Goal: Task Accomplishment & Management: Manage account settings

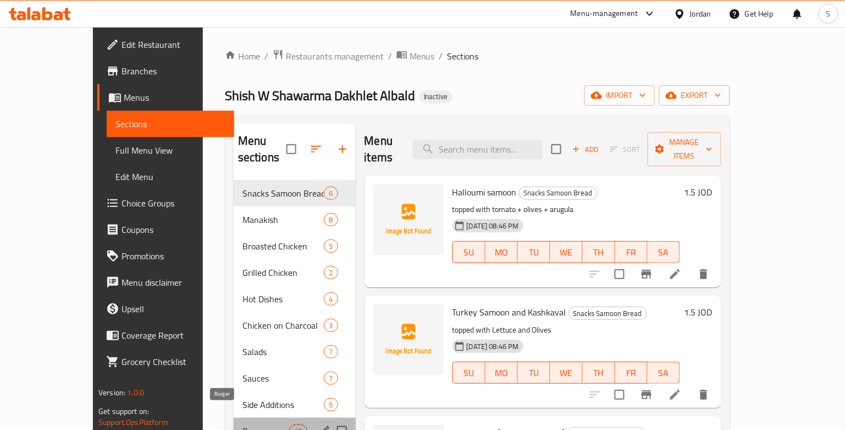
drag, startPoint x: 198, startPoint y: 414, endPoint x: 327, endPoint y: 343, distance: 147.2
click at [243, 424] on span "Burger" at bounding box center [266, 430] width 47 height 13
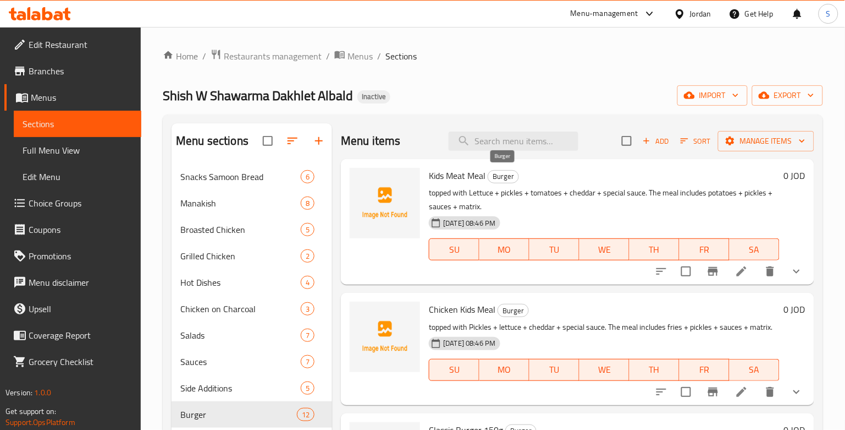
click at [506, 174] on span "Burger" at bounding box center [503, 176] width 30 height 13
copy span "Burger"
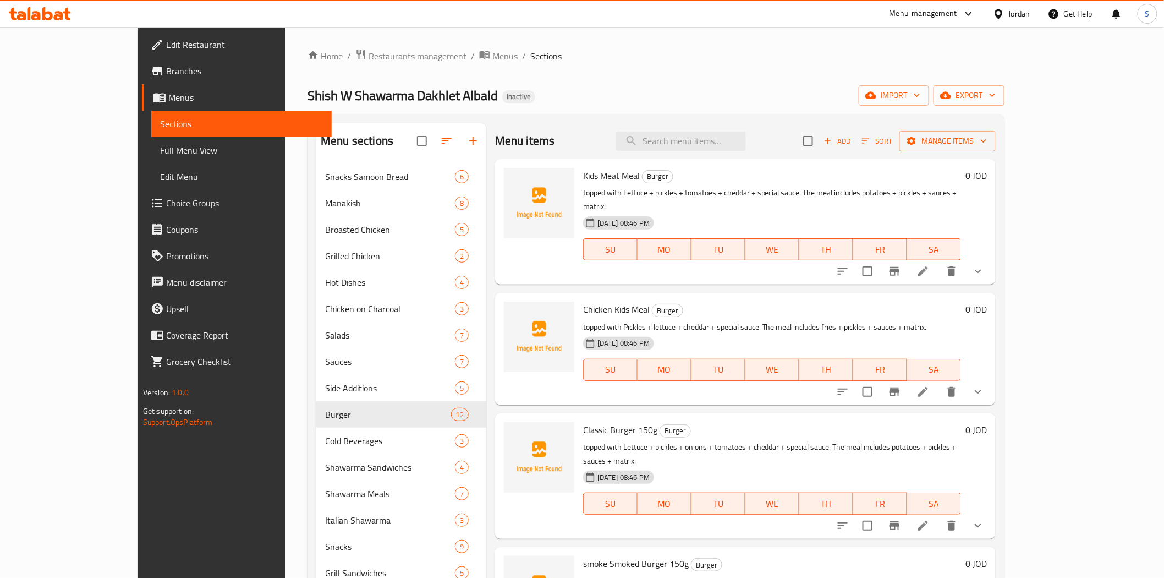
click at [498, 45] on div "Home / Restaurants management / Menus / Sections Shish W Shawarma Dakhlet Albal…" at bounding box center [655, 379] width 741 height 705
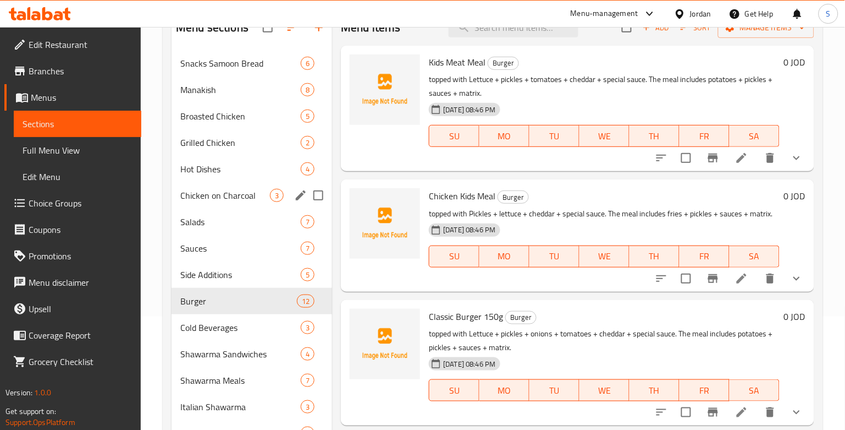
scroll to position [217, 0]
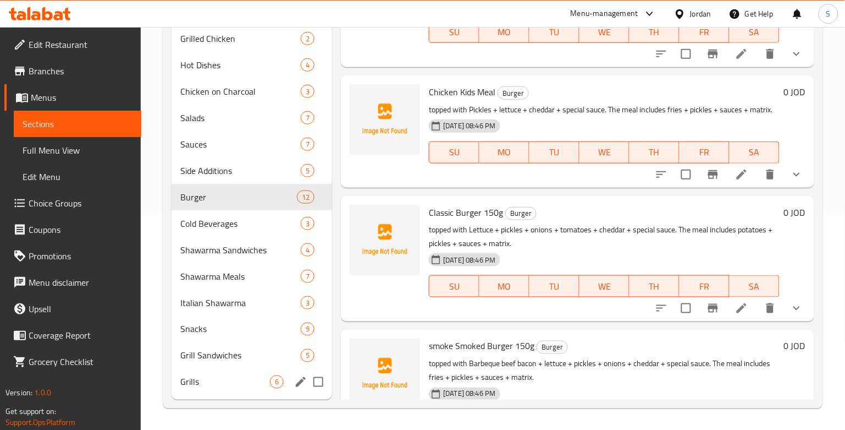
click at [204, 370] on div "Grills 6" at bounding box center [252, 382] width 161 height 26
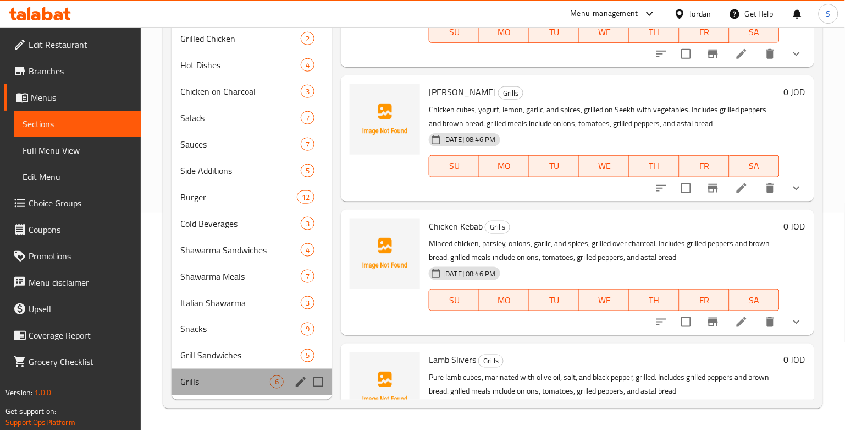
click at [253, 384] on span "Grills" at bounding box center [225, 381] width 90 height 13
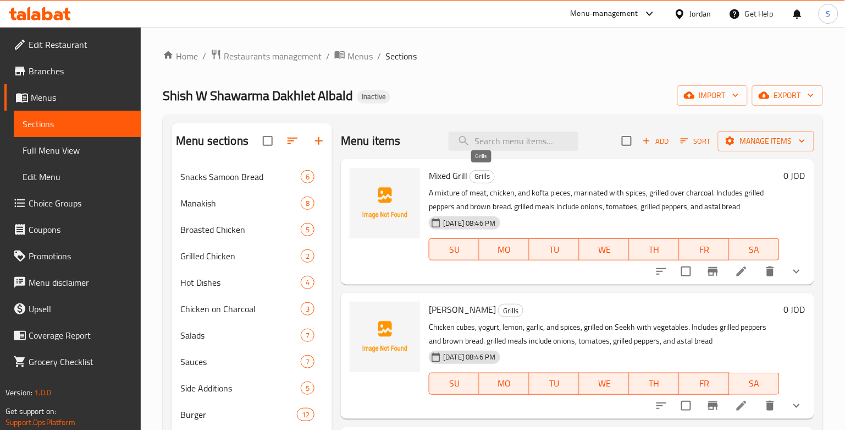
click at [487, 175] on span "Grills" at bounding box center [482, 176] width 24 height 13
copy span "Grills"
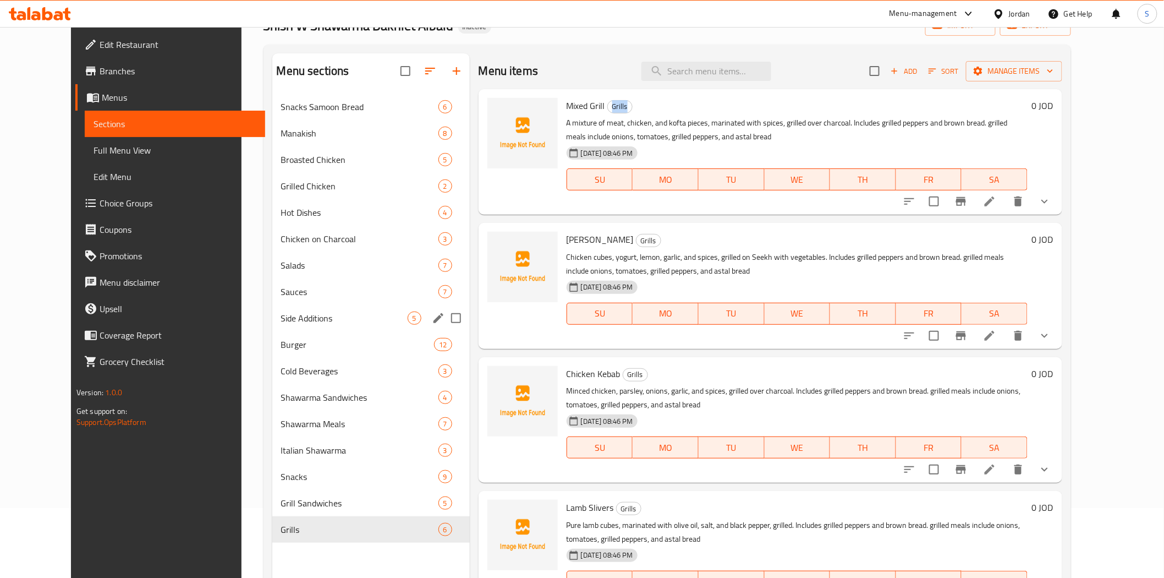
scroll to position [154, 0]
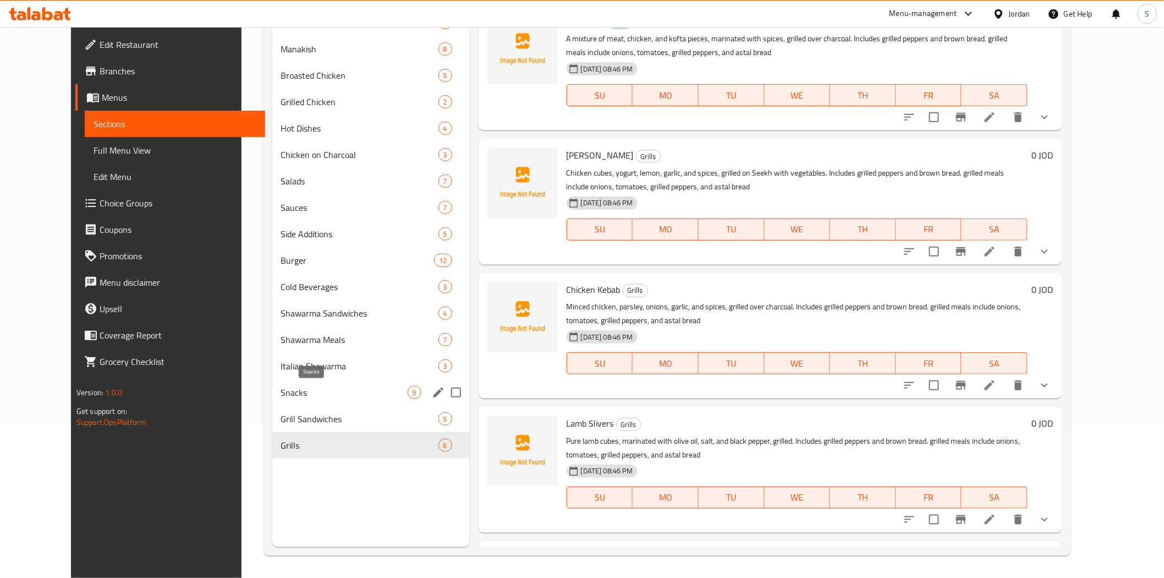
click at [281, 393] on span "Snacks" at bounding box center [344, 392] width 127 height 13
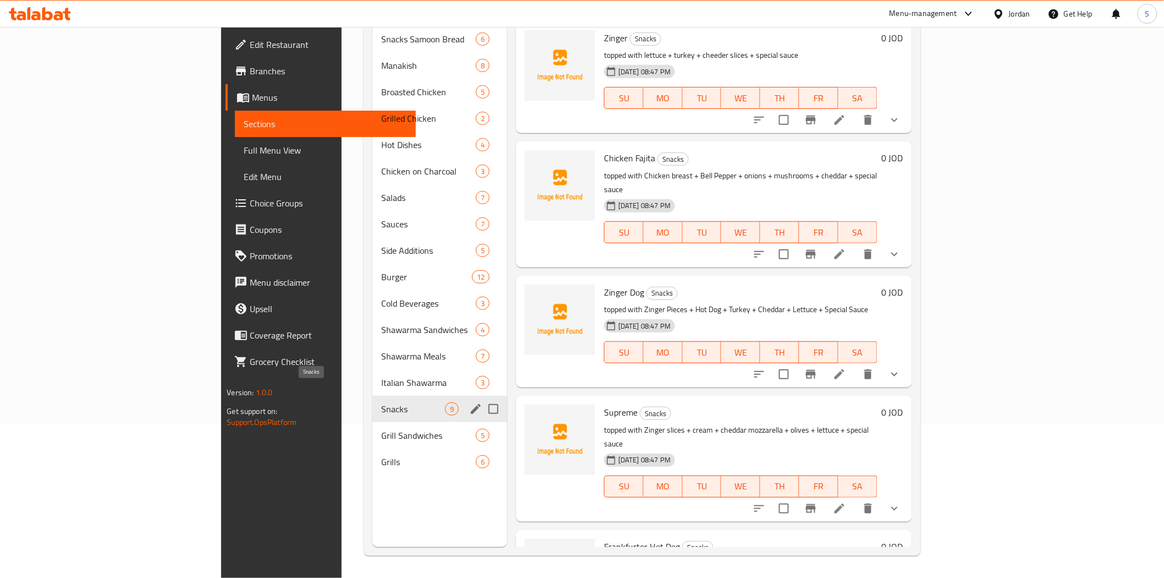
click at [381, 402] on span "Snacks" at bounding box center [413, 408] width 64 height 13
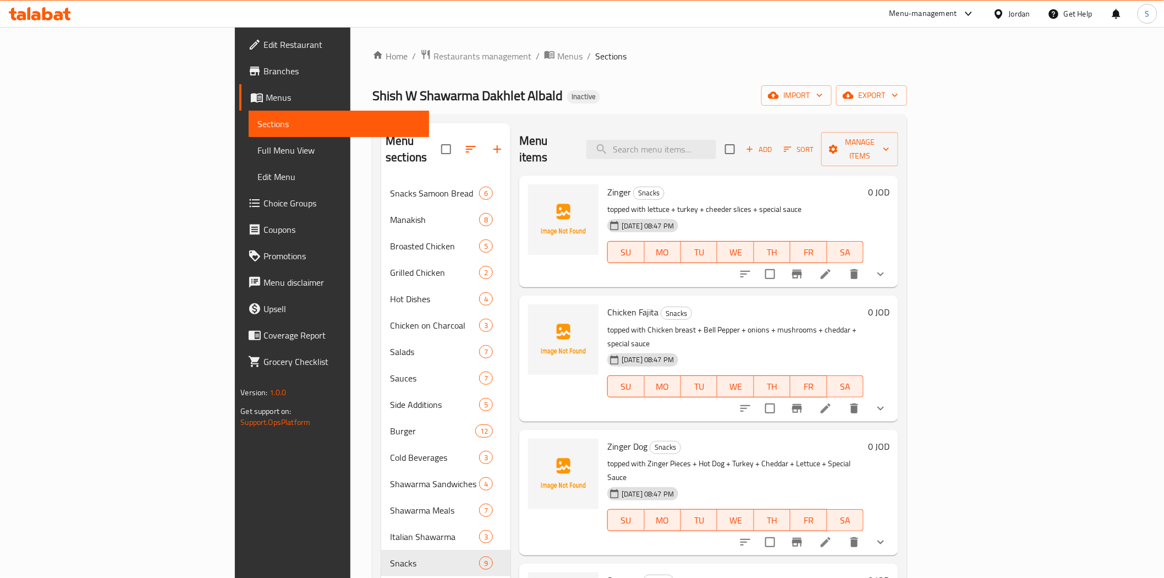
click at [634, 186] on span "Snacks" at bounding box center [649, 192] width 30 height 13
copy span "Snacks"
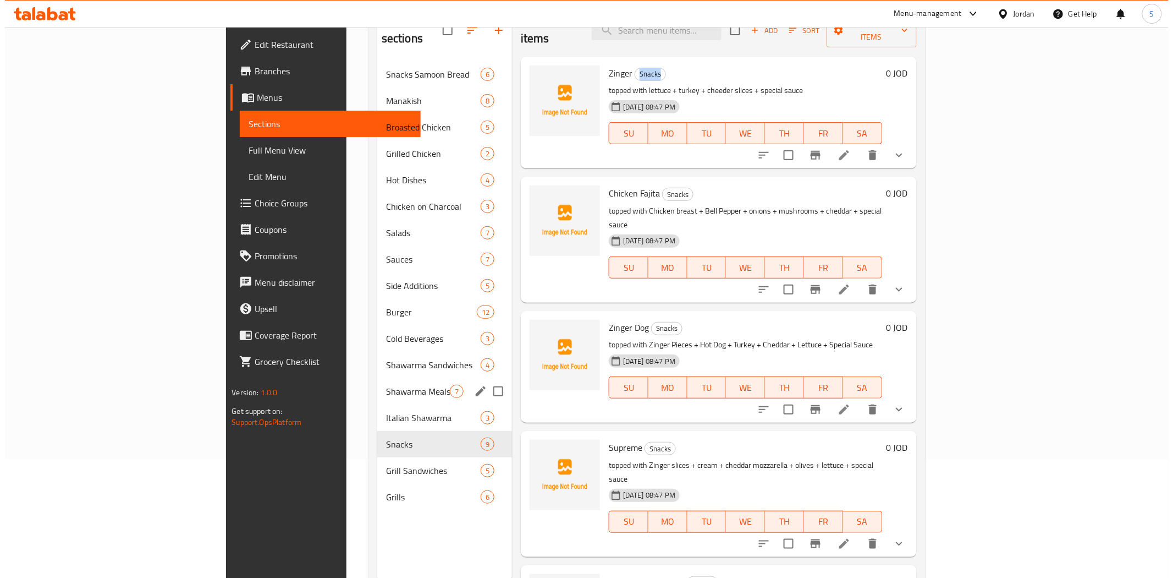
scroll to position [122, 0]
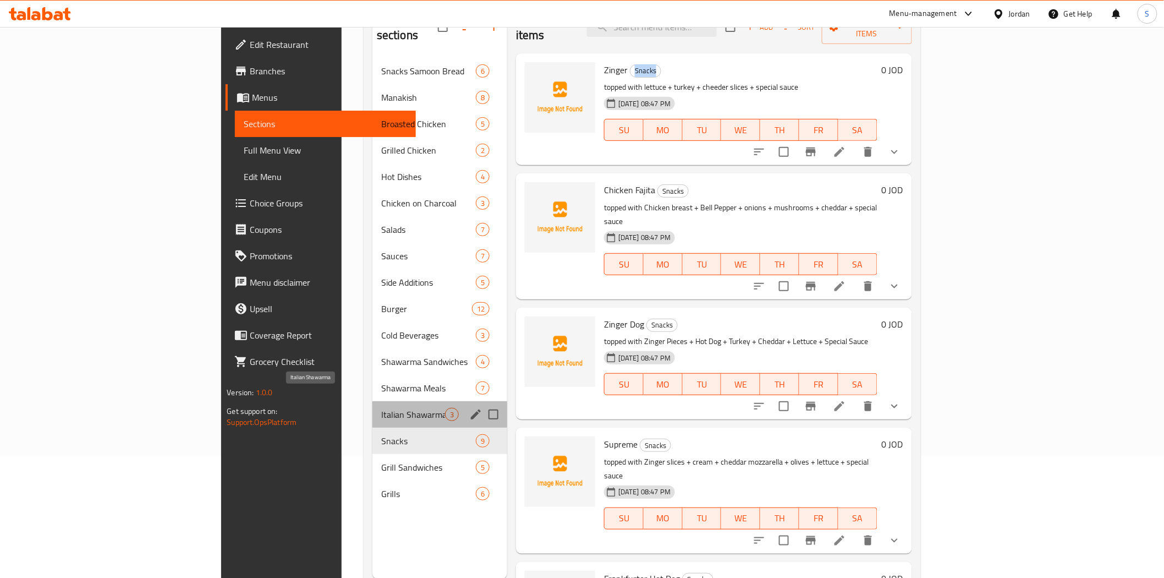
click at [381, 408] on span "Italian Shawarma" at bounding box center [413, 414] width 64 height 13
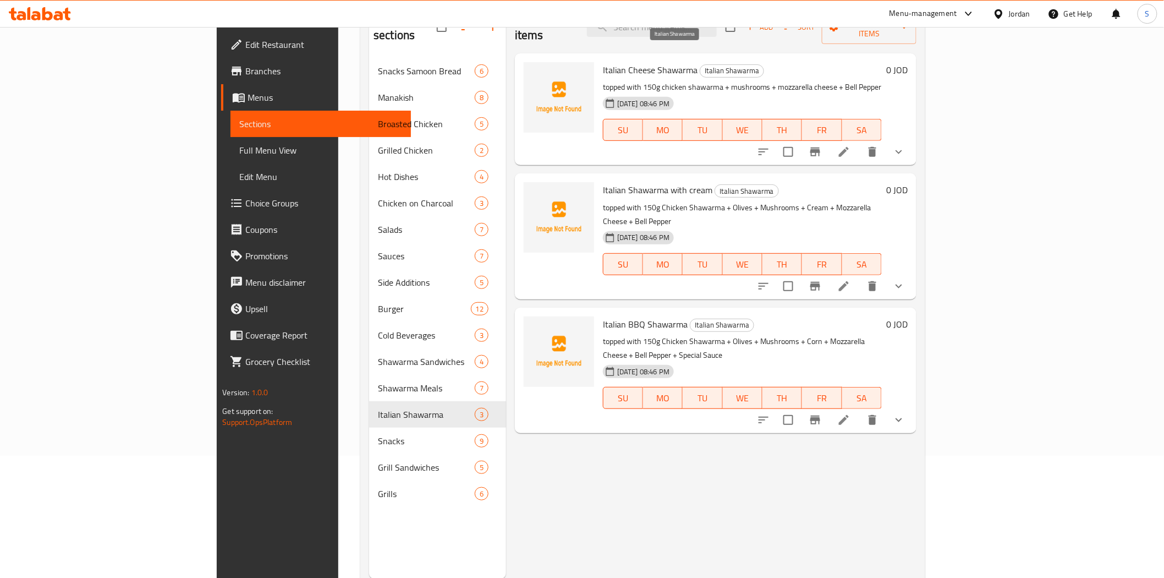
click at [700, 64] on span "Italian Shawarma" at bounding box center [731, 70] width 63 height 13
copy span "Italian Shawarma"
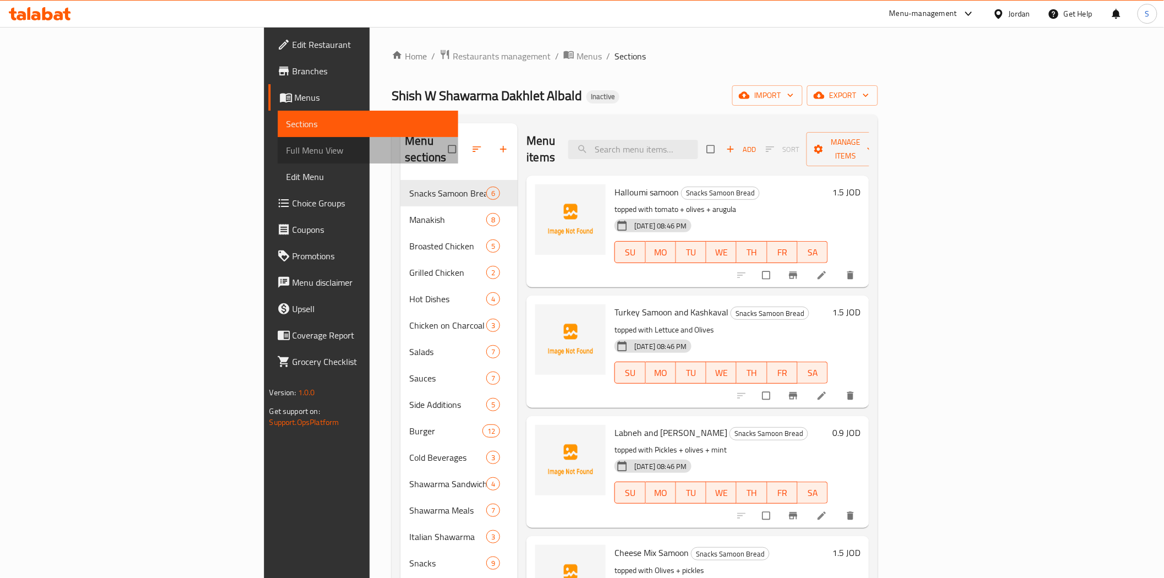
click at [287, 147] on span "Full Menu View" at bounding box center [368, 150] width 163 height 13
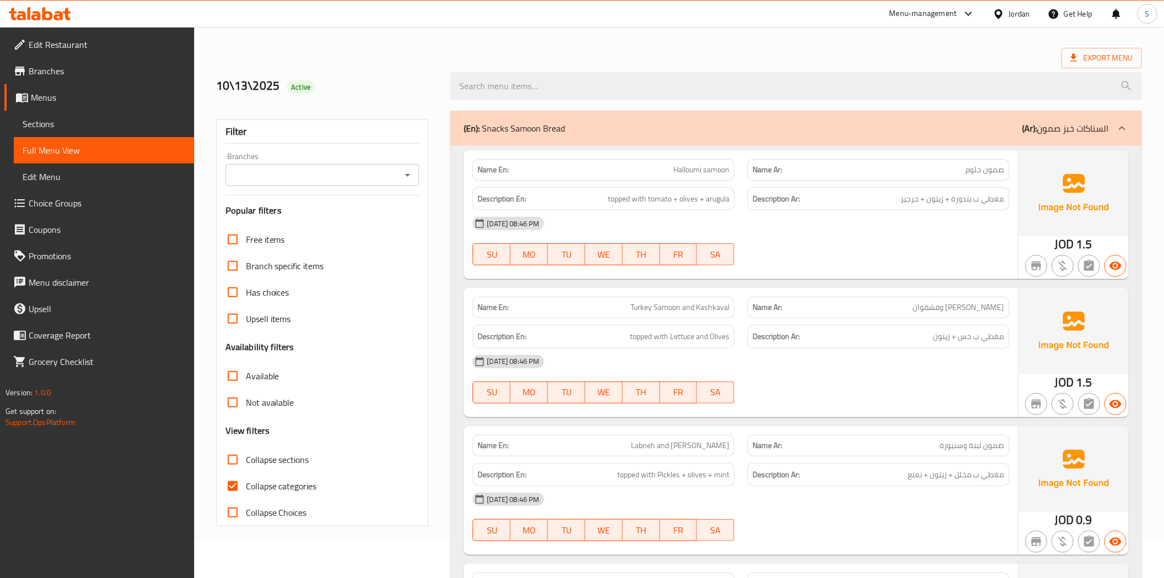
scroll to position [122, 0]
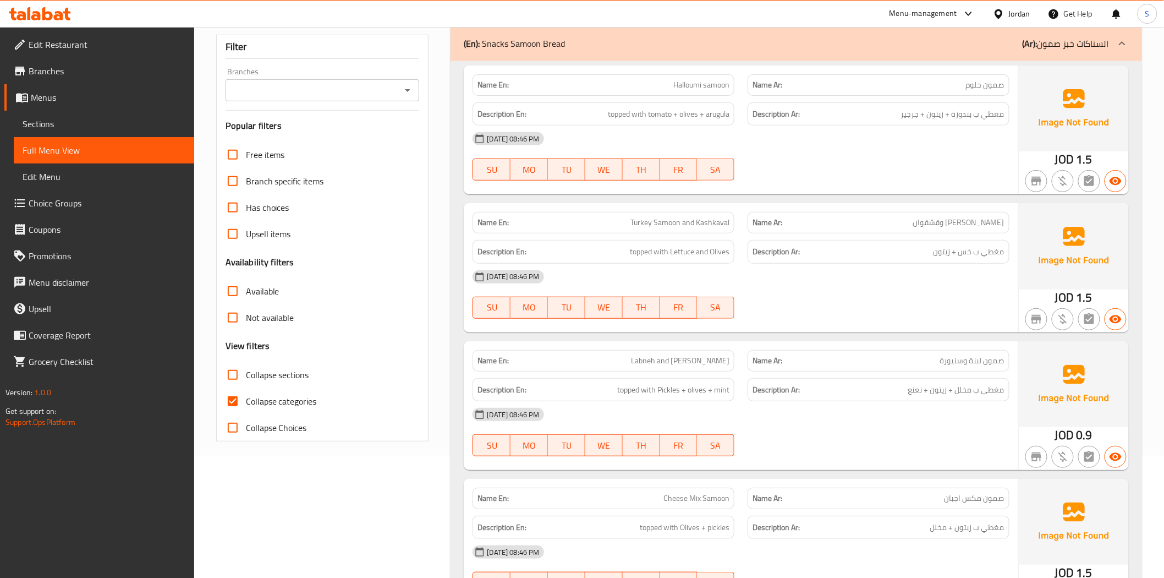
click at [288, 400] on span "Collapse categories" at bounding box center [281, 400] width 71 height 13
click at [246, 400] on input "Collapse categories" at bounding box center [232, 401] width 26 height 26
checkbox input "false"
click at [265, 370] on span "Collapse sections" at bounding box center [277, 374] width 63 height 13
click at [246, 370] on input "Collapse sections" at bounding box center [232, 374] width 26 height 26
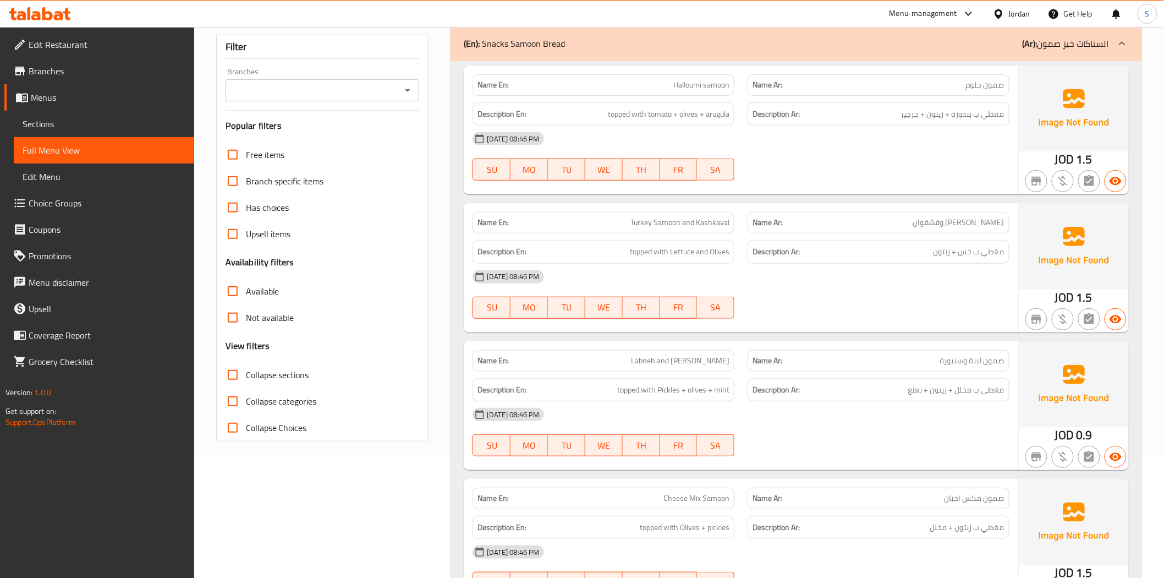
checkbox input "true"
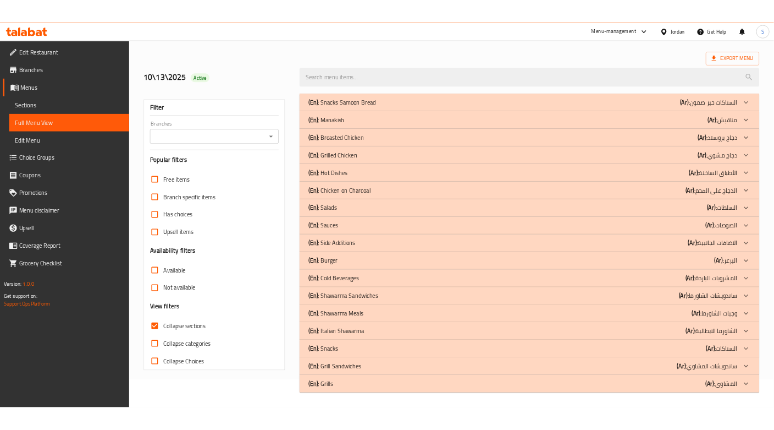
scroll to position [41, 0]
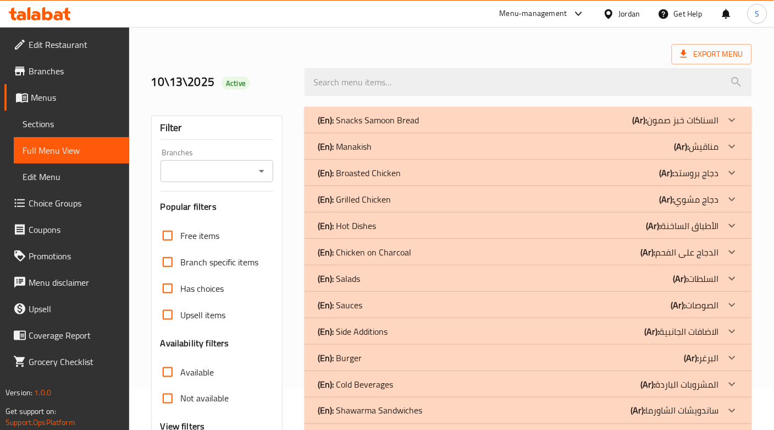
drag, startPoint x: 438, startPoint y: 54, endPoint x: 447, endPoint y: 42, distance: 14.5
click at [438, 54] on div "Export Menu" at bounding box center [451, 54] width 601 height 20
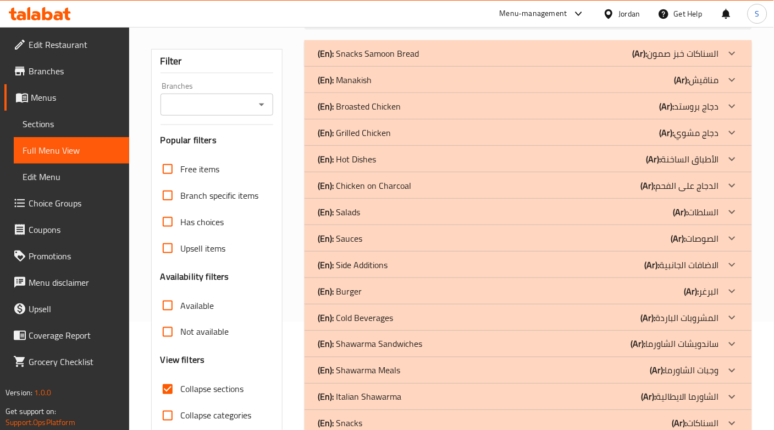
scroll to position [189, 0]
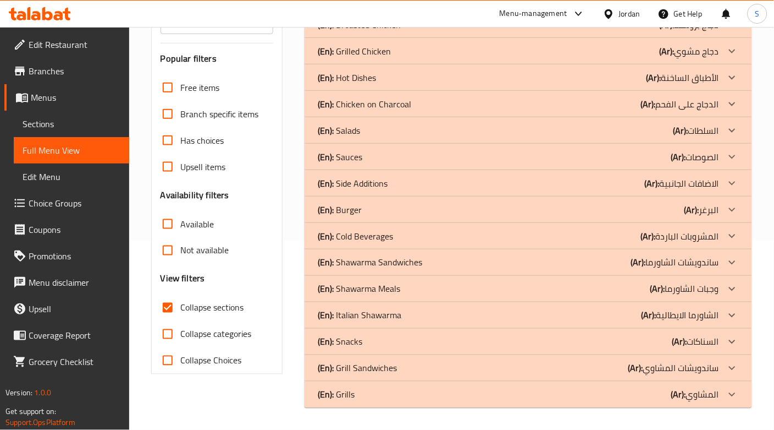
click at [684, 218] on div "(En): Burger (Ar): البرغر" at bounding box center [529, 209] width 448 height 26
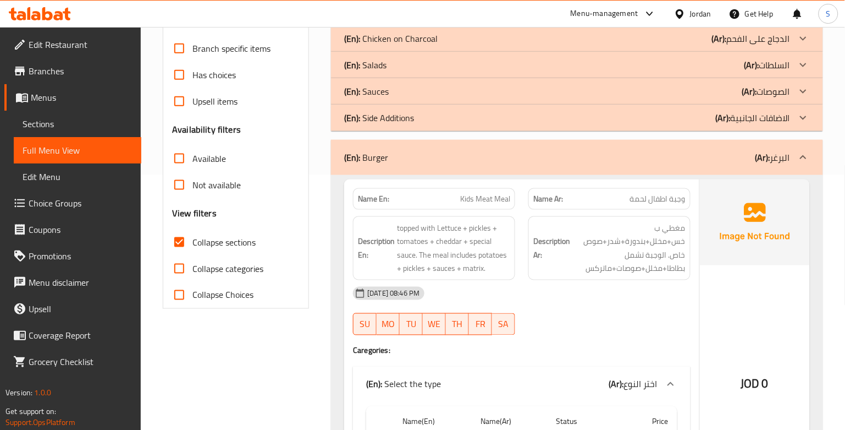
scroll to position [250, 0]
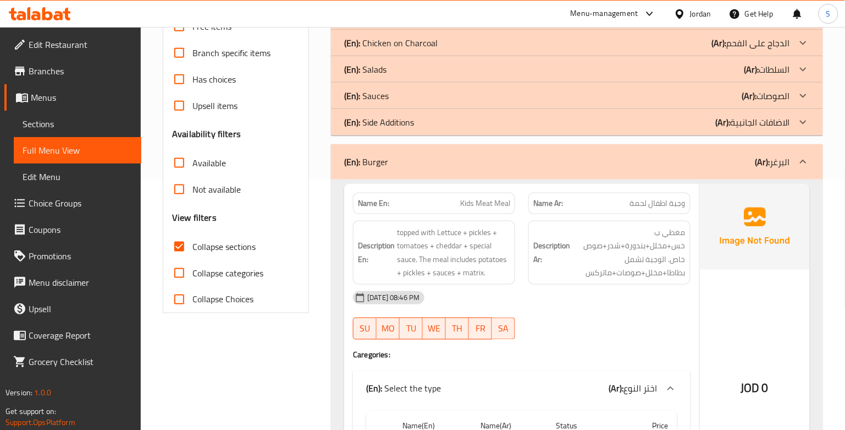
click at [479, 209] on span "Kids Meat Meal" at bounding box center [485, 203] width 50 height 12
copy span "Kids Meat Meal"
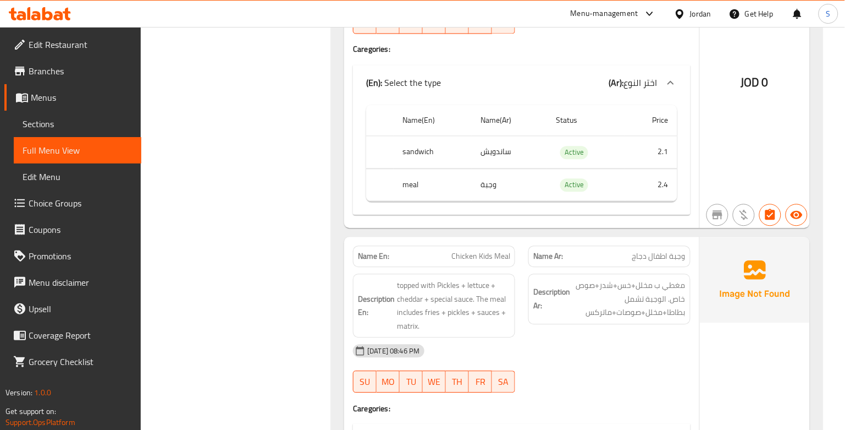
scroll to position [617, 0]
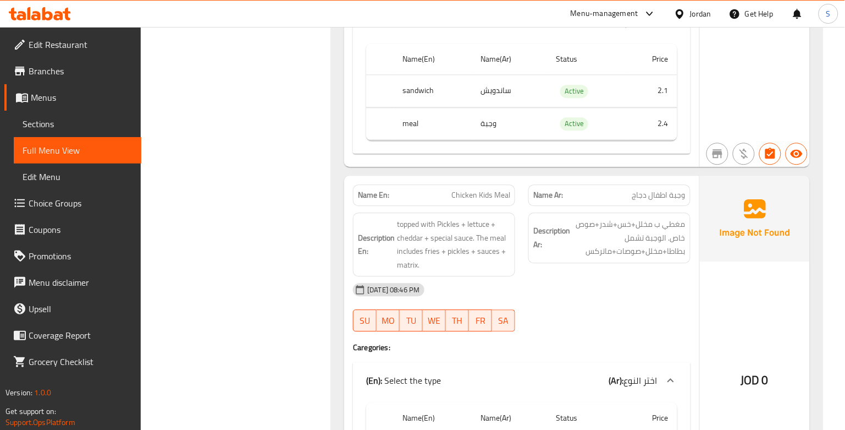
click at [480, 195] on span "Chicken Kids Meal" at bounding box center [481, 195] width 59 height 12
copy span "Chicken Kids Meal"
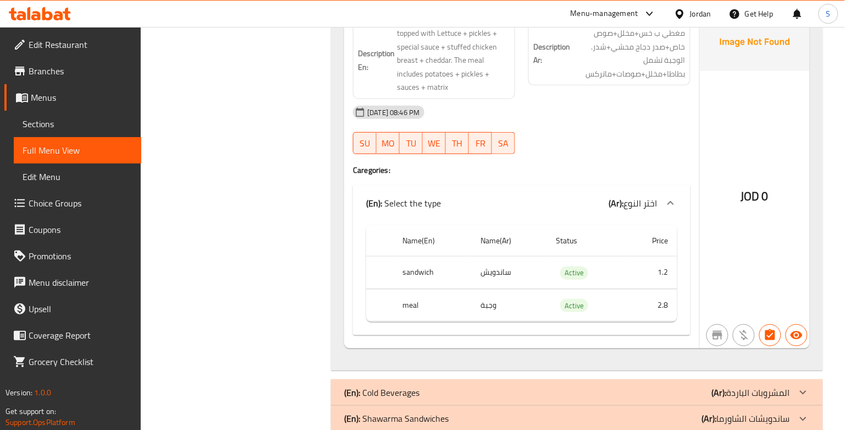
scroll to position [4589, 0]
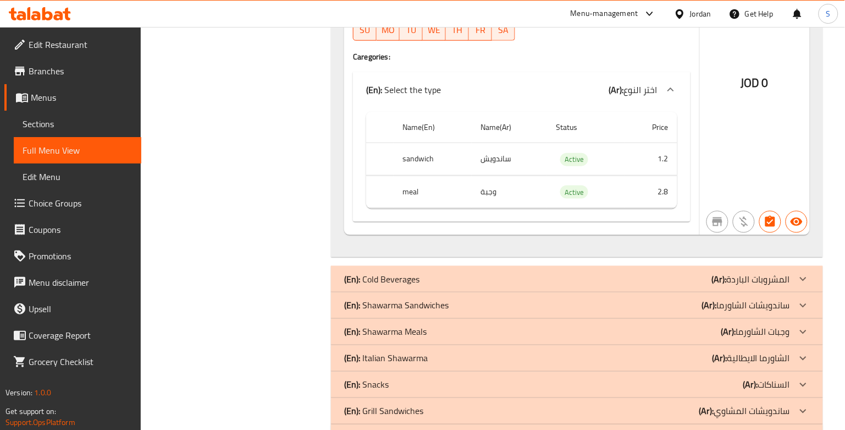
click at [767, 282] on p "(Ar): المشروبات الباردة" at bounding box center [751, 278] width 78 height 13
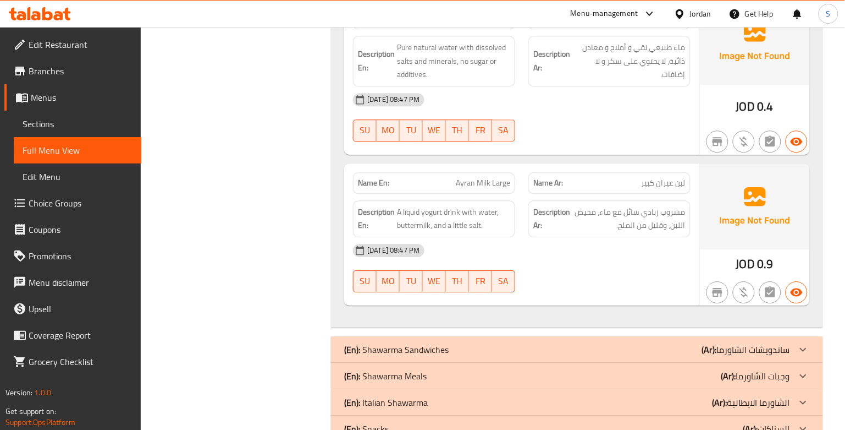
scroll to position [5078, 0]
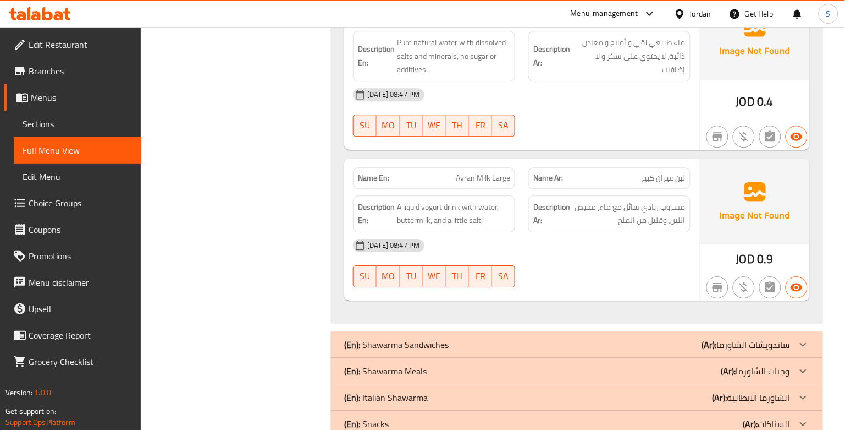
click at [772, 338] on p "(Ar): ساندويشات الشاورما" at bounding box center [746, 344] width 88 height 13
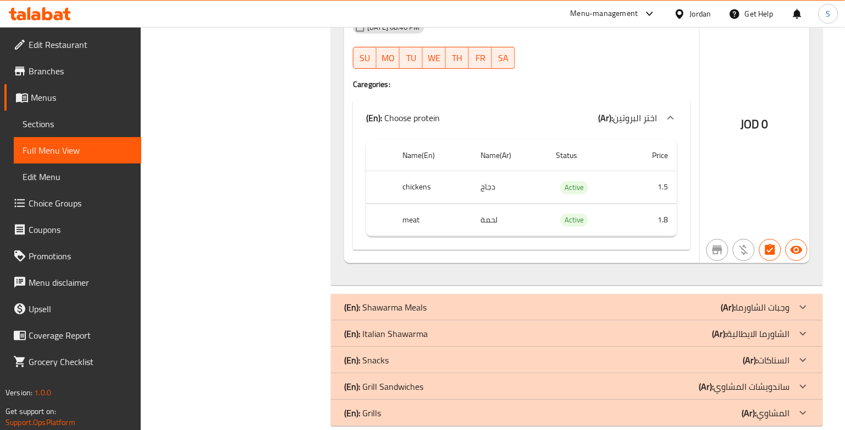
scroll to position [6523, 0]
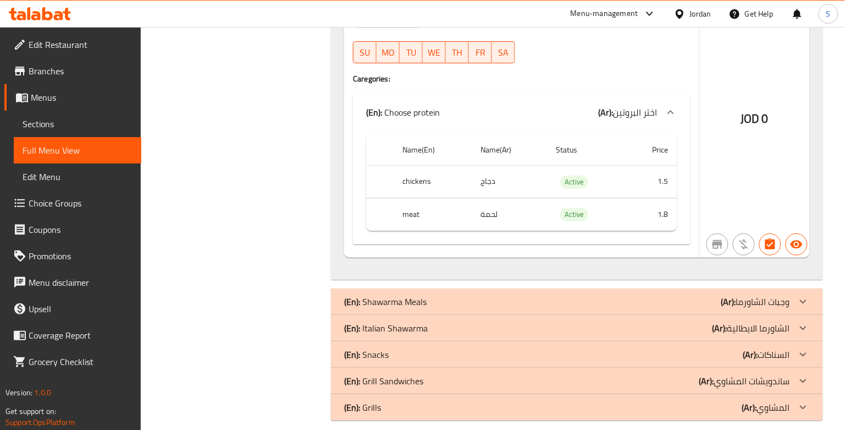
click at [760, 295] on p "(Ar): وجبات الشاورما" at bounding box center [756, 301] width 69 height 13
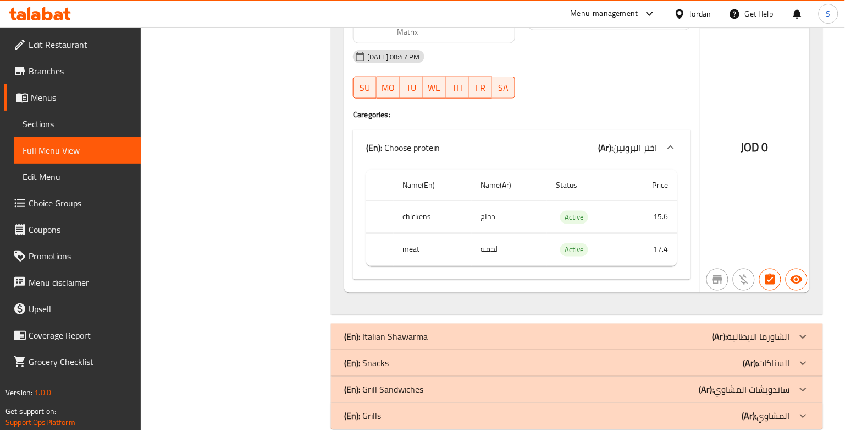
scroll to position [9002, 0]
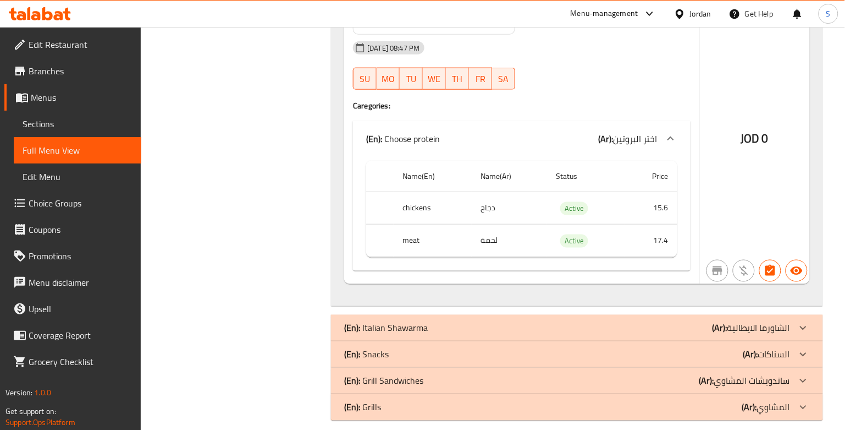
click at [743, 321] on p "(Ar): الشاورما الايطالية" at bounding box center [752, 327] width 78 height 13
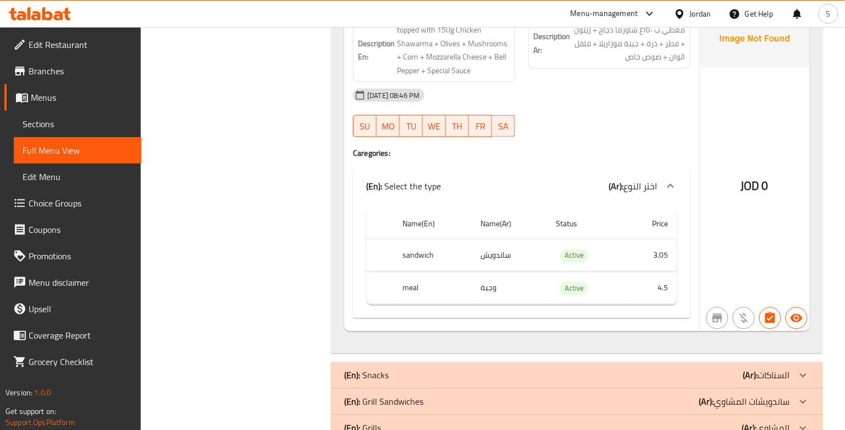
scroll to position [10100, 0]
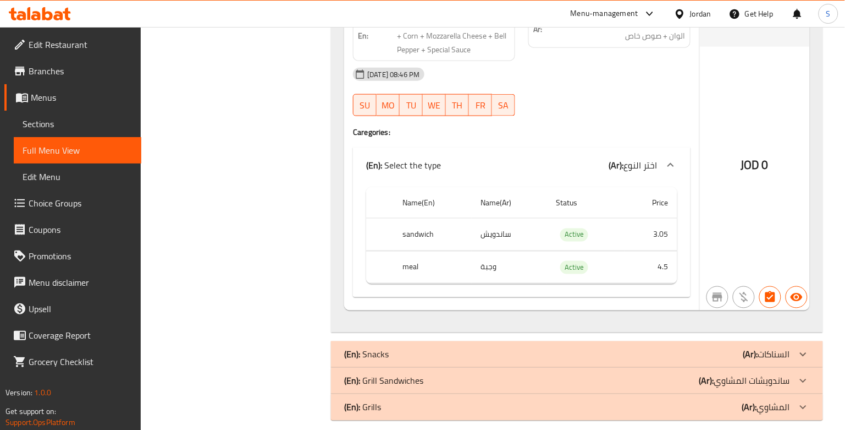
click at [755, 346] on b "(Ar):" at bounding box center [751, 354] width 15 height 17
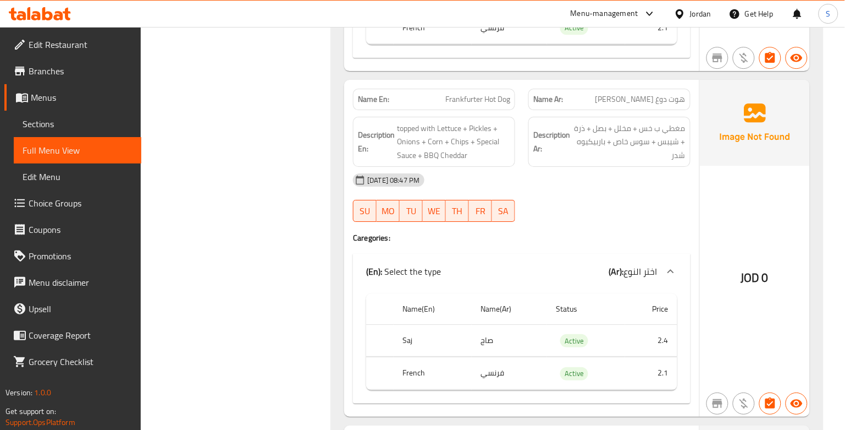
scroll to position [11750, 0]
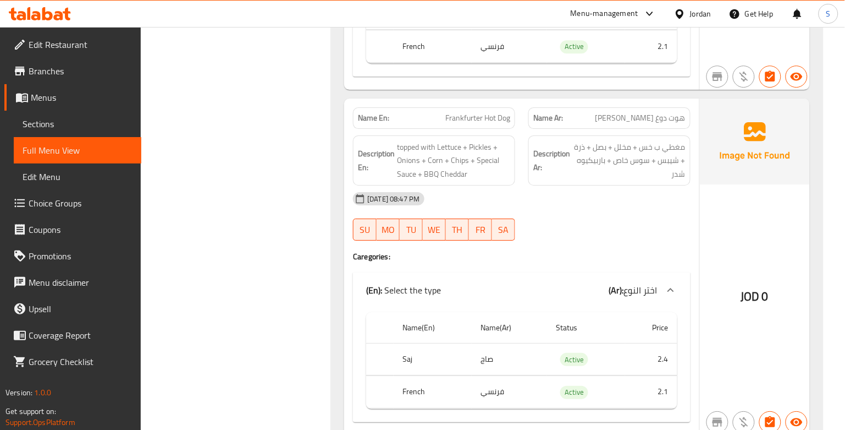
click at [454, 112] on span "Frankfurter Hot Dog" at bounding box center [478, 118] width 65 height 12
copy span "Frankfurter Hot Dog"
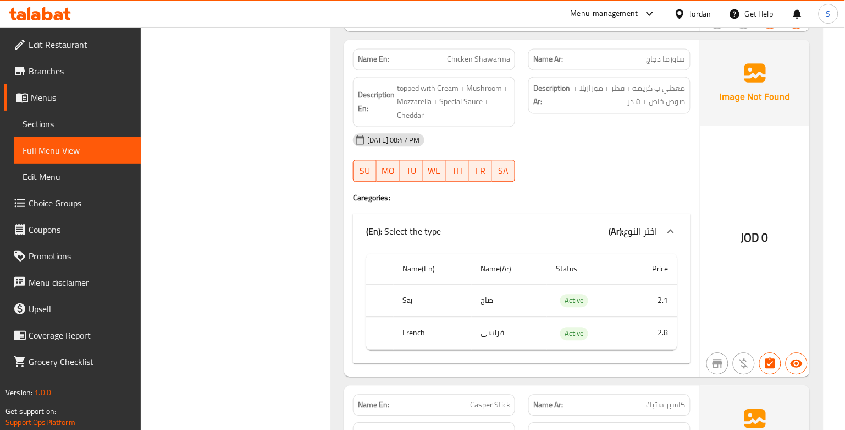
scroll to position [12483, 0]
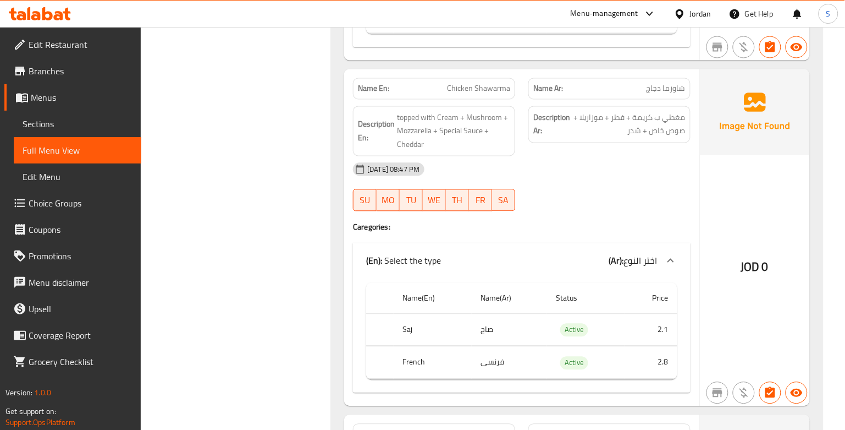
click at [475, 83] on span "Chicken Shawarma" at bounding box center [478, 89] width 63 height 12
copy span "Chicken Shawarma"
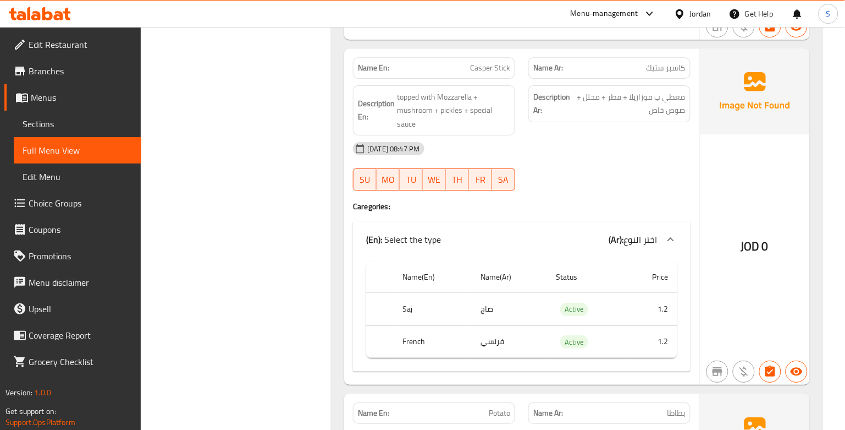
scroll to position [12850, 0]
click at [497, 62] on span "Casper Stick" at bounding box center [490, 68] width 40 height 12
copy span "Casper Stick"
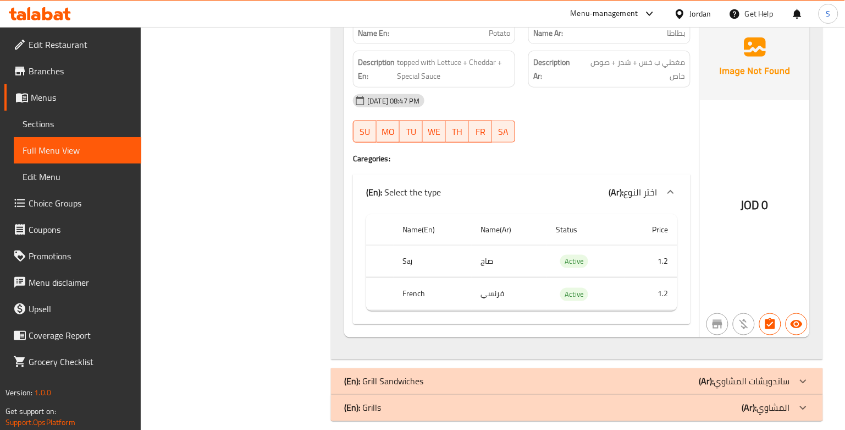
scroll to position [13230, 0]
drag, startPoint x: 774, startPoint y: 371, endPoint x: 781, endPoint y: 370, distance: 7.2
click at [774, 374] on p "(Ar): ساندويشات المشاوي" at bounding box center [745, 380] width 91 height 13
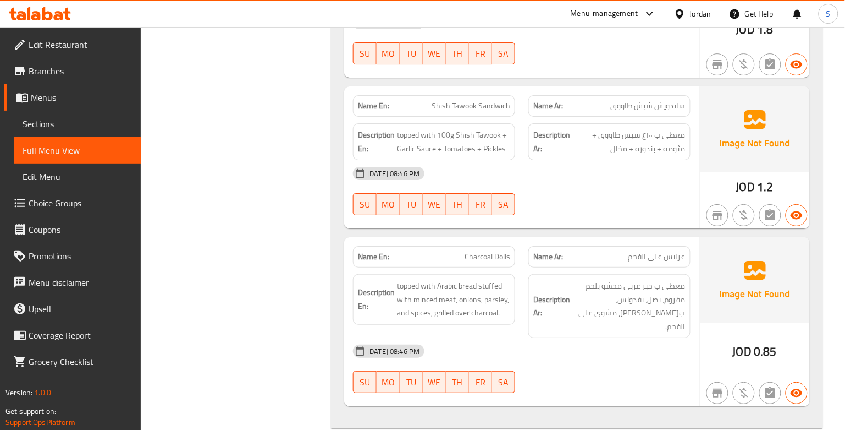
scroll to position [14046, 0]
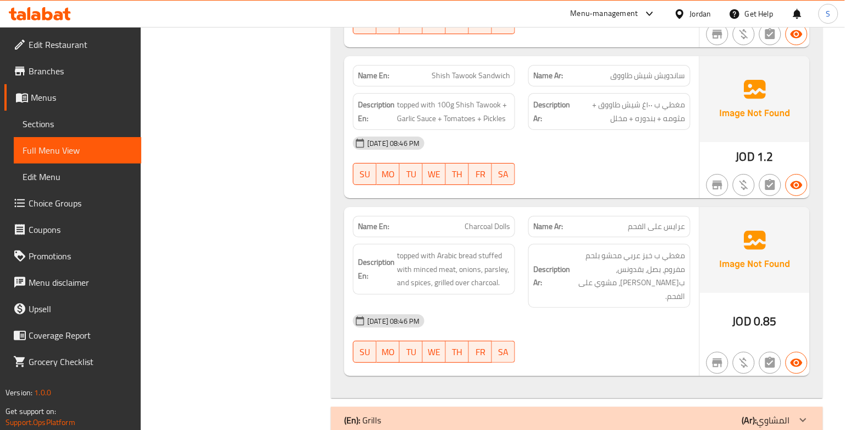
drag, startPoint x: 636, startPoint y: 389, endPoint x: 647, endPoint y: 378, distance: 16.0
click at [636, 413] on div "(En): Grills (Ar): المشاوي" at bounding box center [567, 419] width 446 height 13
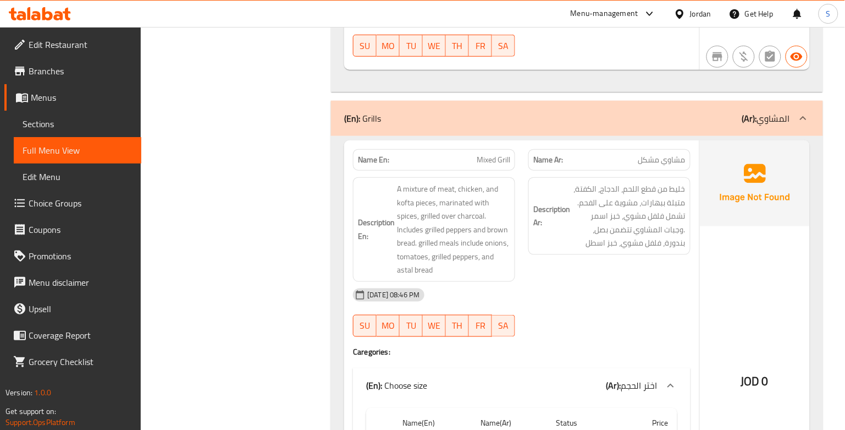
scroll to position [14413, 0]
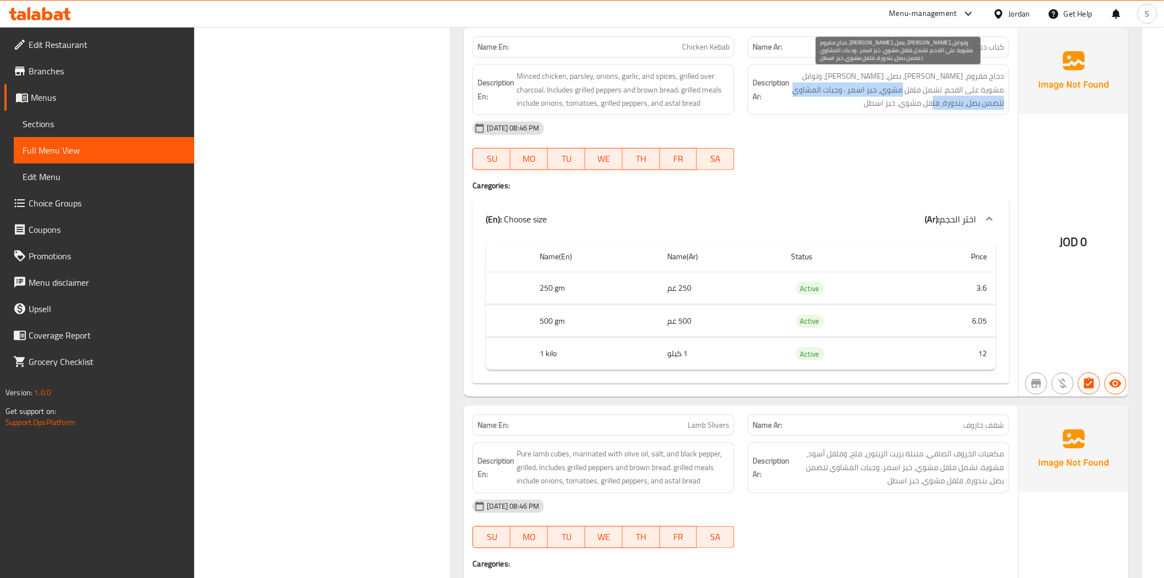
drag, startPoint x: 926, startPoint y: 92, endPoint x: 836, endPoint y: 105, distance: 91.1
click at [836, 105] on span "دجاج مفروم، بقدونس، بصل، ثوم، وتوابل مشوية على الفحم. تشمل فلفل مشوي، خبز اسمر …" at bounding box center [897, 89] width 213 height 41
copy span "وجبات المشاوي تتضمن بصل، بندورة، فلفل مشوي، خبز اسطل"
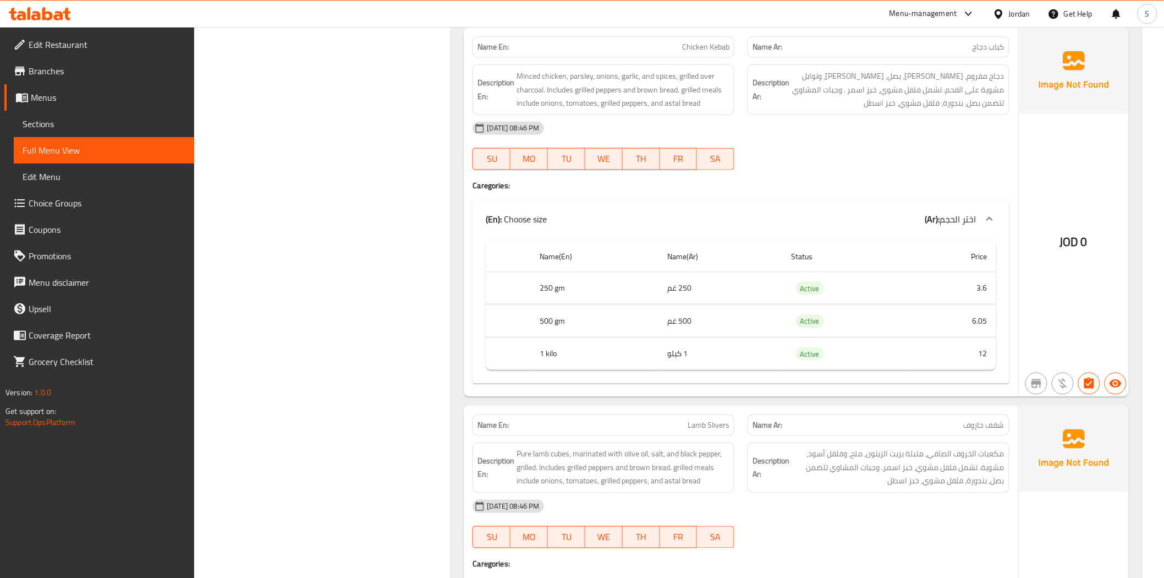
drag, startPoint x: 376, startPoint y: 228, endPoint x: 441, endPoint y: 13, distance: 224.8
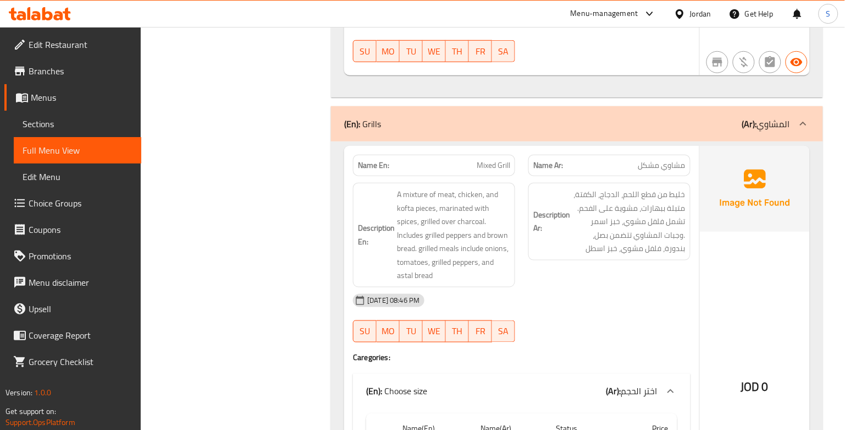
scroll to position [14291, 0]
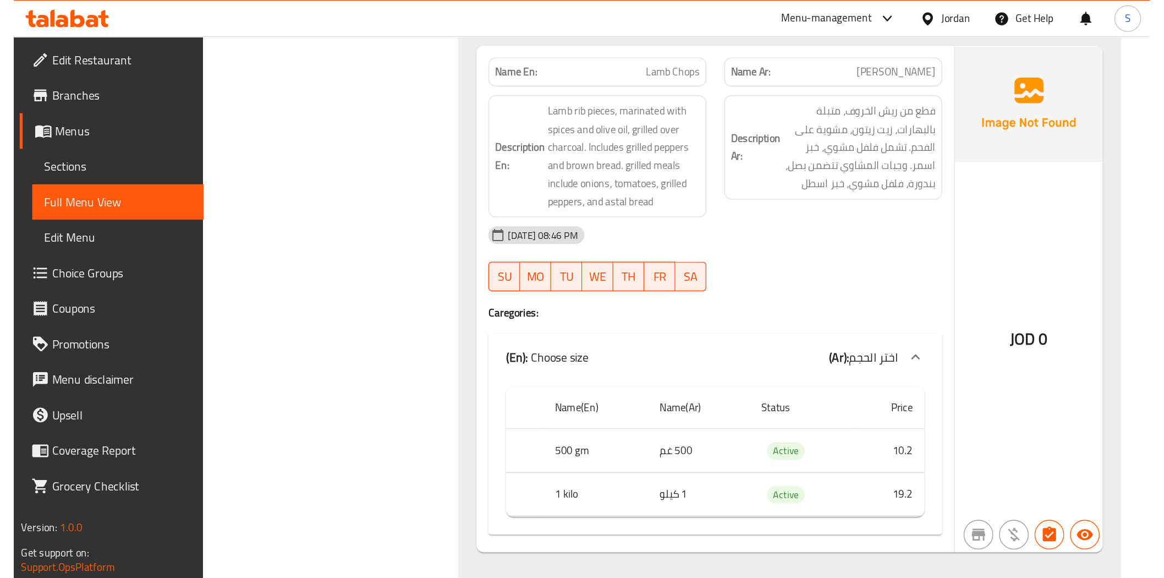
scroll to position [15379, 0]
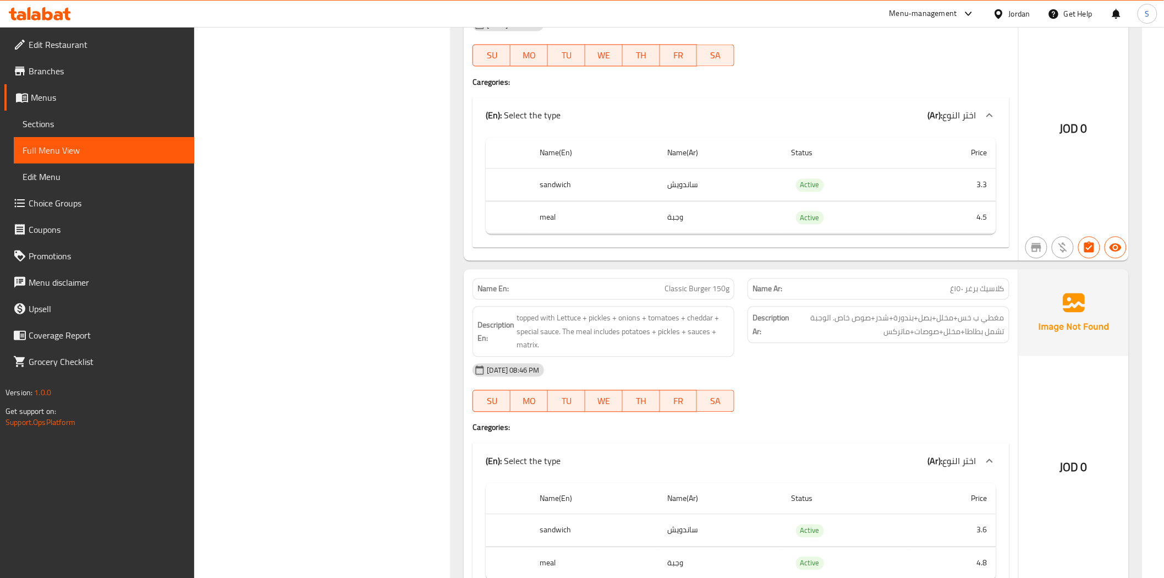
scroll to position [13460, 0]
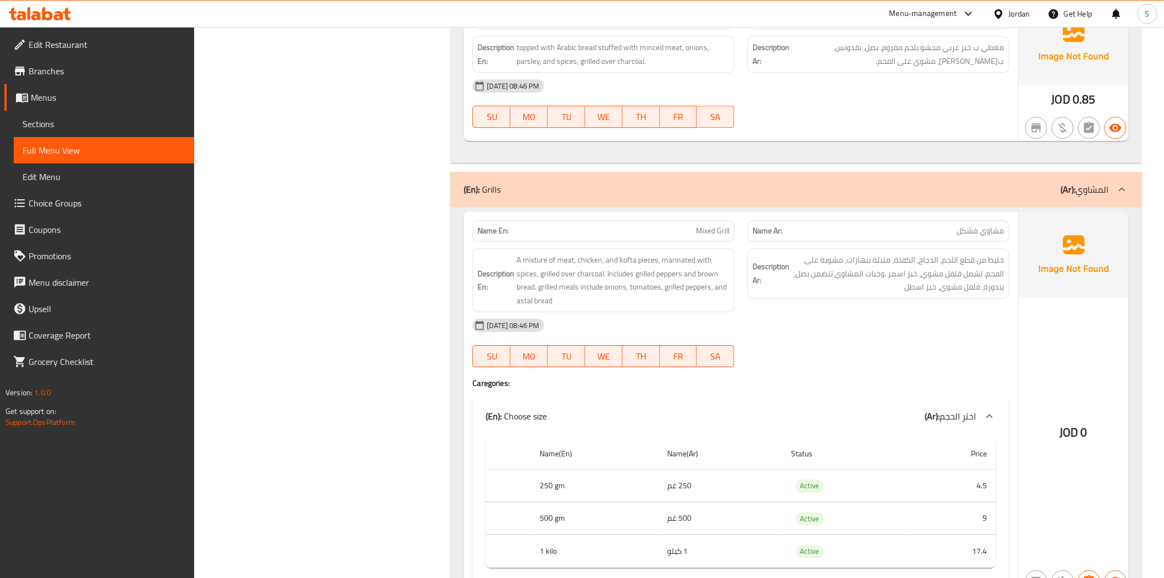
click at [927, 308] on div "Description Ar: خليط من قطع اللحم، الدجاج، الكفتة، متبلة ببهارات، مشوية على الف…" at bounding box center [878, 279] width 275 height 77
drag, startPoint x: 937, startPoint y: 289, endPoint x: 897, endPoint y: 295, distance: 40.6
click at [897, 294] on span "خليط من قطع اللحم، الدجاج، الكفتة، متبلة ببهارات، مشوية على الفحم. تشمل فلفل مش…" at bounding box center [897, 273] width 213 height 41
copy span "خبز اسطل"
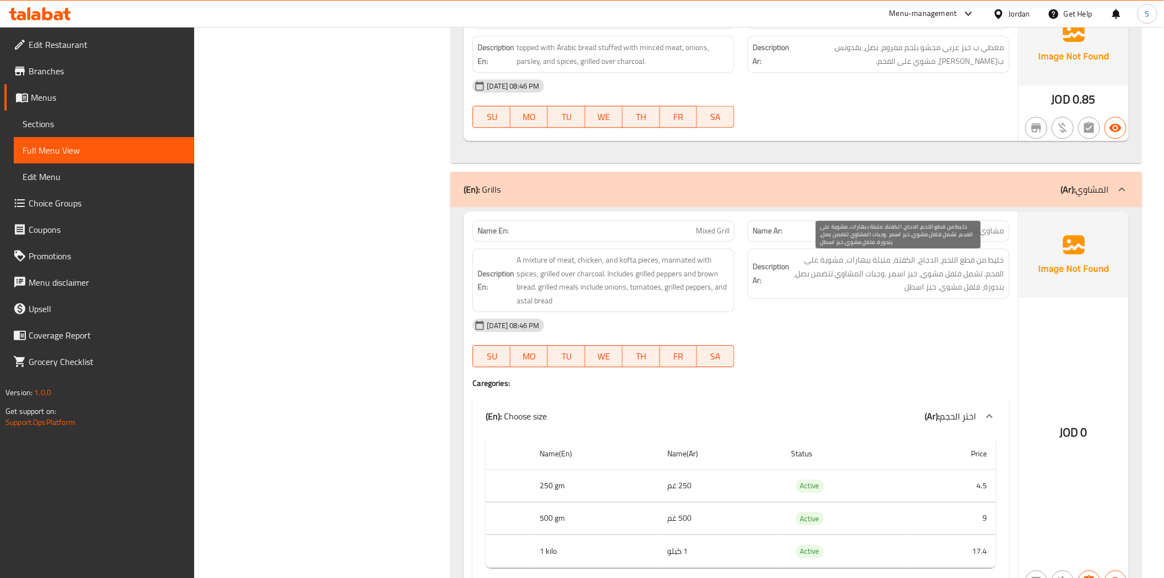
click at [922, 293] on span "خليط من قطع اللحم، الدجاج، الكفتة، متبلة ببهارات، مشوية على الفحم. تشمل فلفل مش…" at bounding box center [897, 273] width 213 height 41
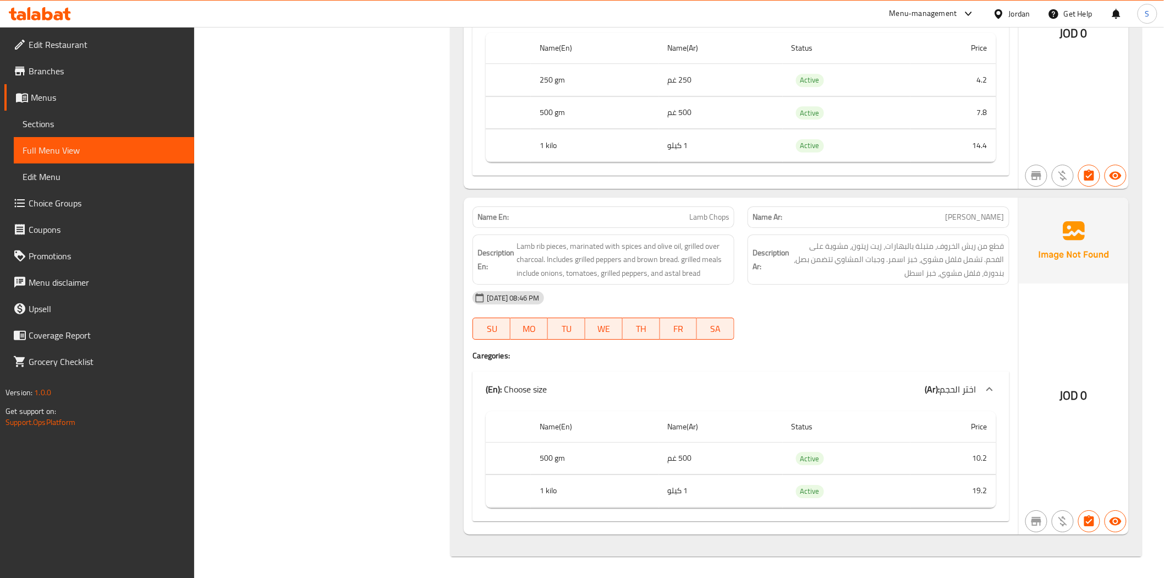
scroll to position [15379, 0]
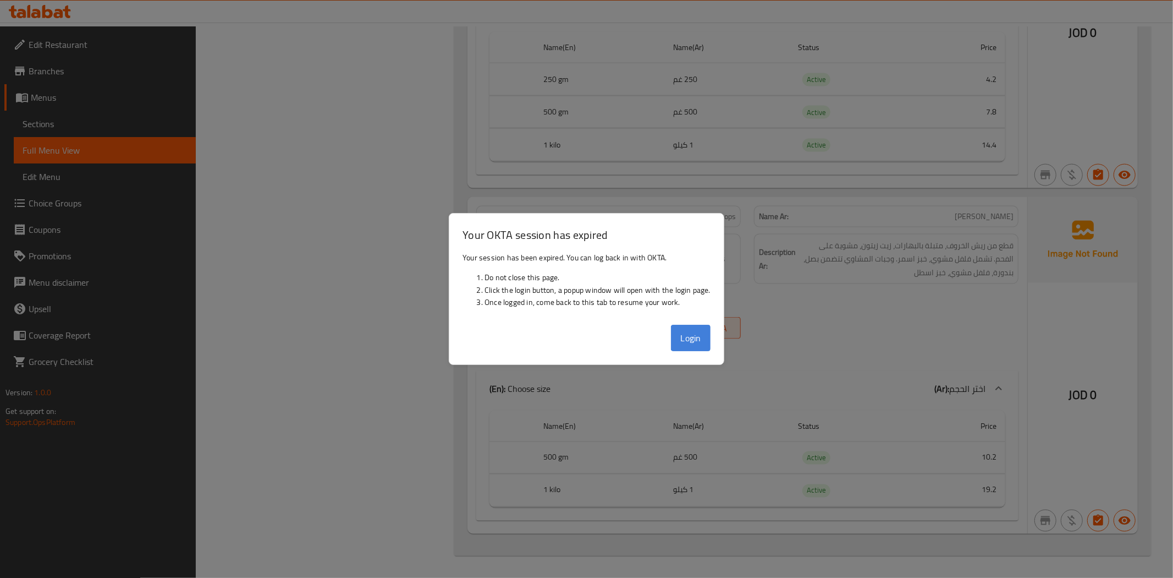
click at [707, 345] on button "Login" at bounding box center [691, 338] width 40 height 26
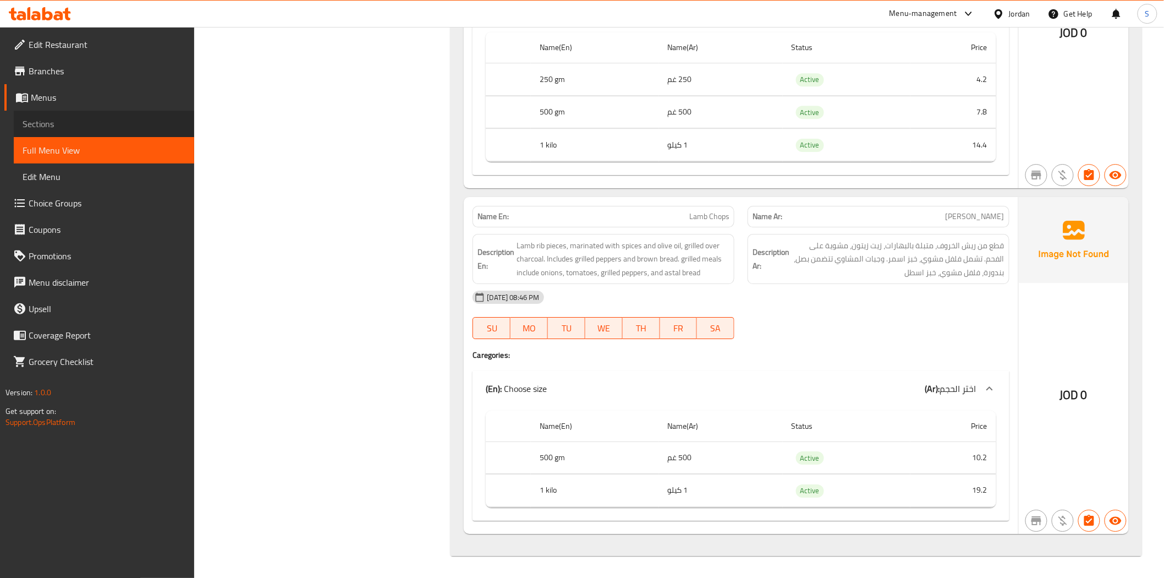
click at [46, 119] on span "Sections" at bounding box center [104, 123] width 163 height 13
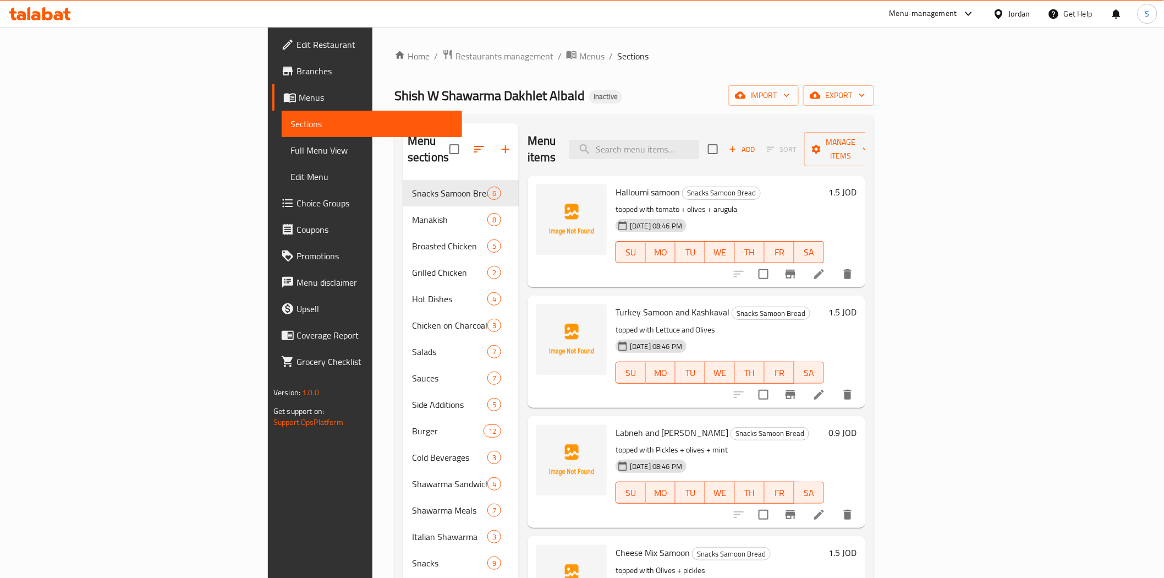
click at [394, 95] on span "Shish W Shawarma Dakhlet Albald" at bounding box center [489, 95] width 190 height 25
copy span "Shish W Shawarma Dakhlet Albald"
click at [282, 158] on link "Full Menu View" at bounding box center [372, 150] width 180 height 26
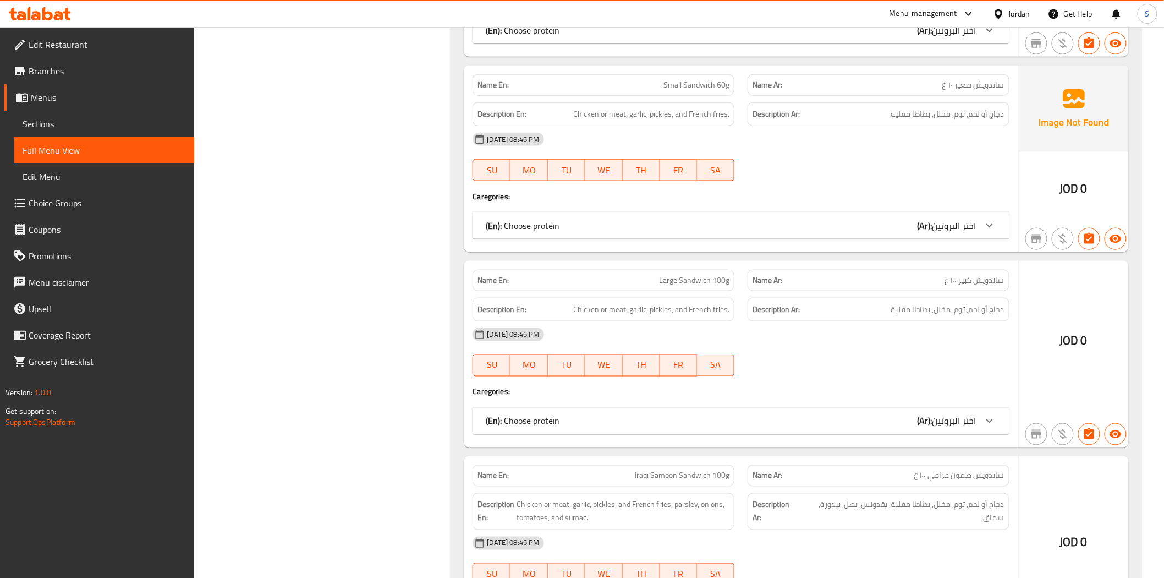
scroll to position [11047, 0]
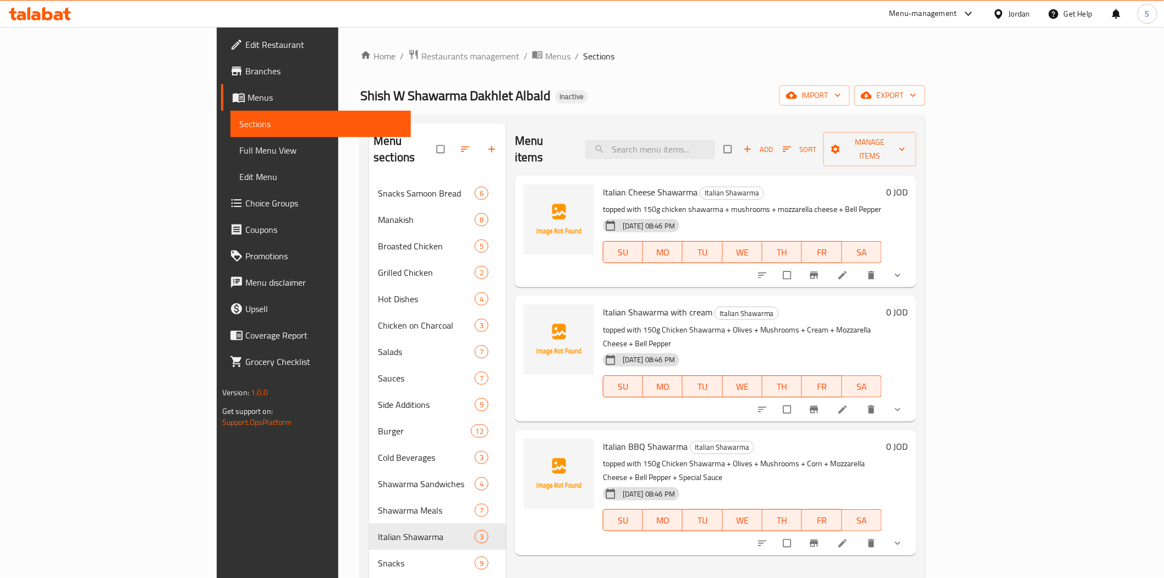
click at [1015, 8] on div "Jordan" at bounding box center [1019, 14] width 21 height 12
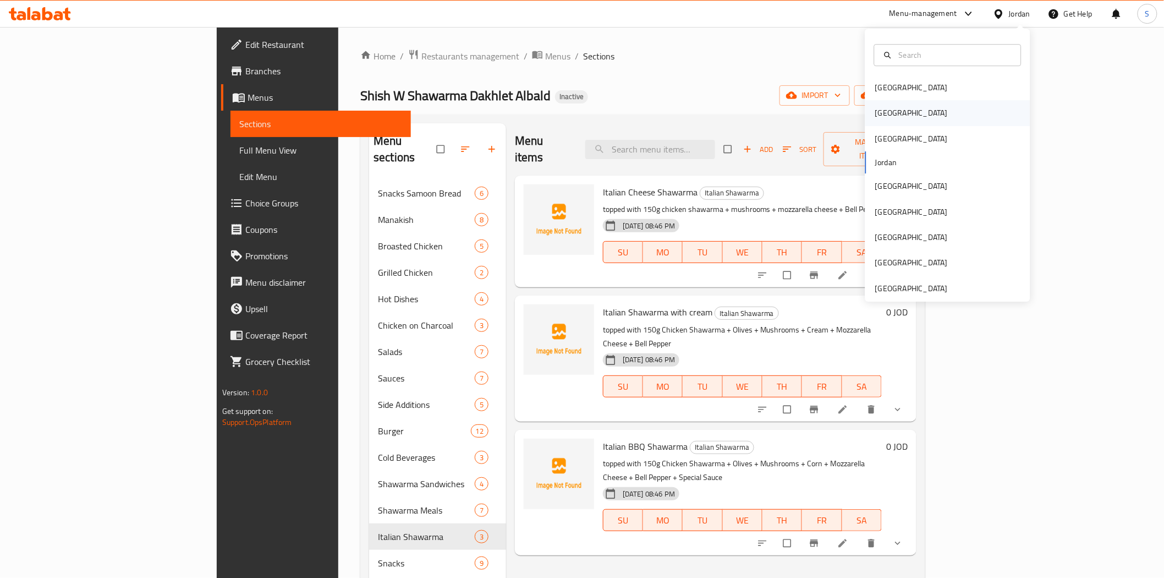
click at [875, 112] on div "[GEOGRAPHIC_DATA]" at bounding box center [911, 113] width 73 height 12
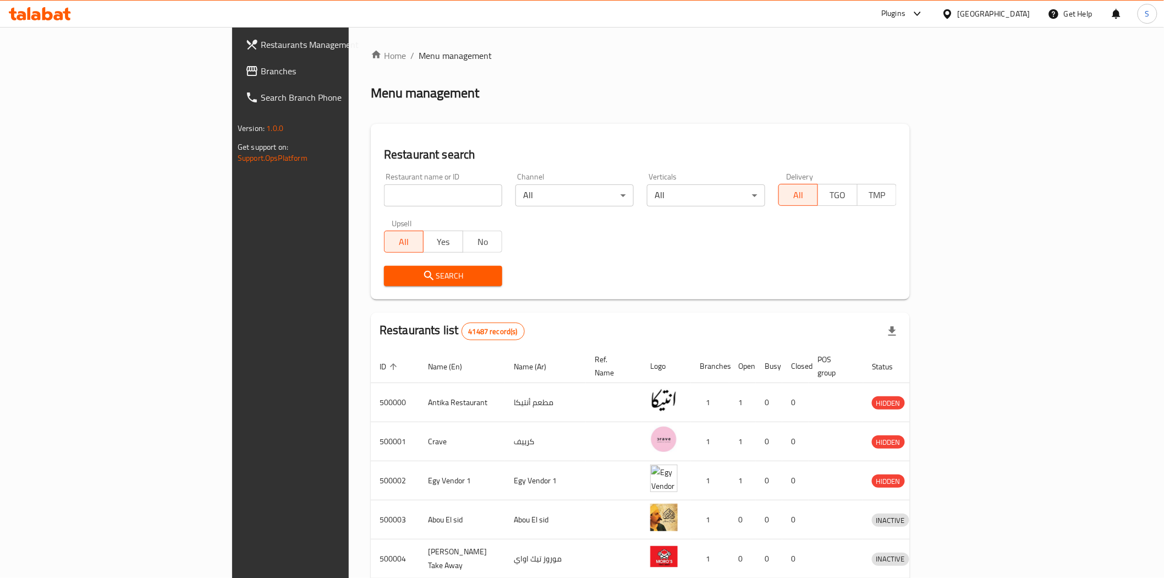
click at [261, 72] on span "Branches" at bounding box center [339, 70] width 157 height 13
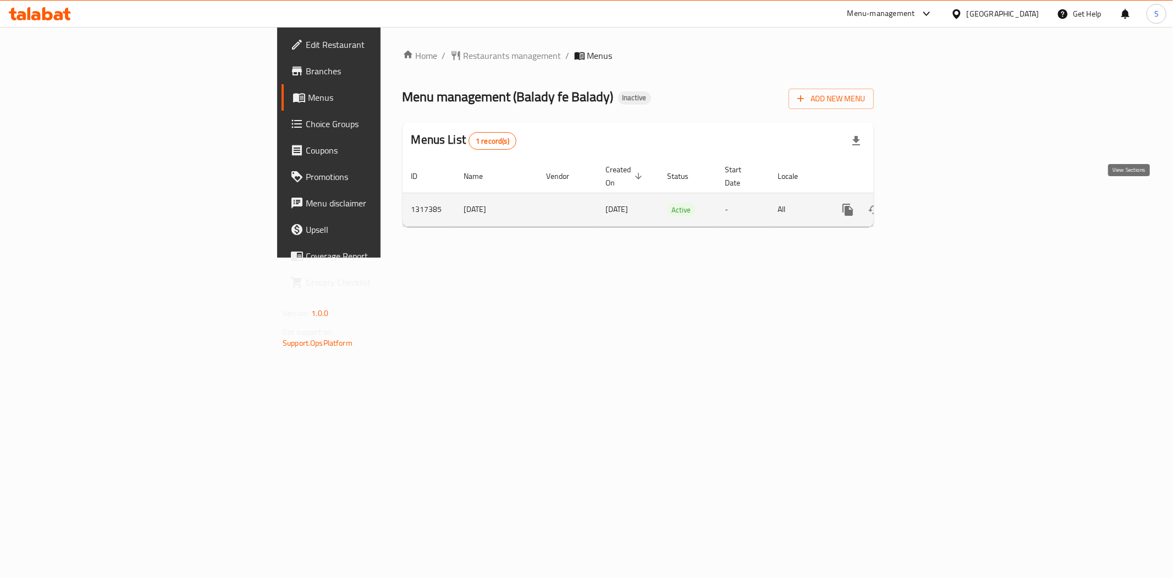
click at [934, 203] on icon "enhanced table" at bounding box center [927, 209] width 13 height 13
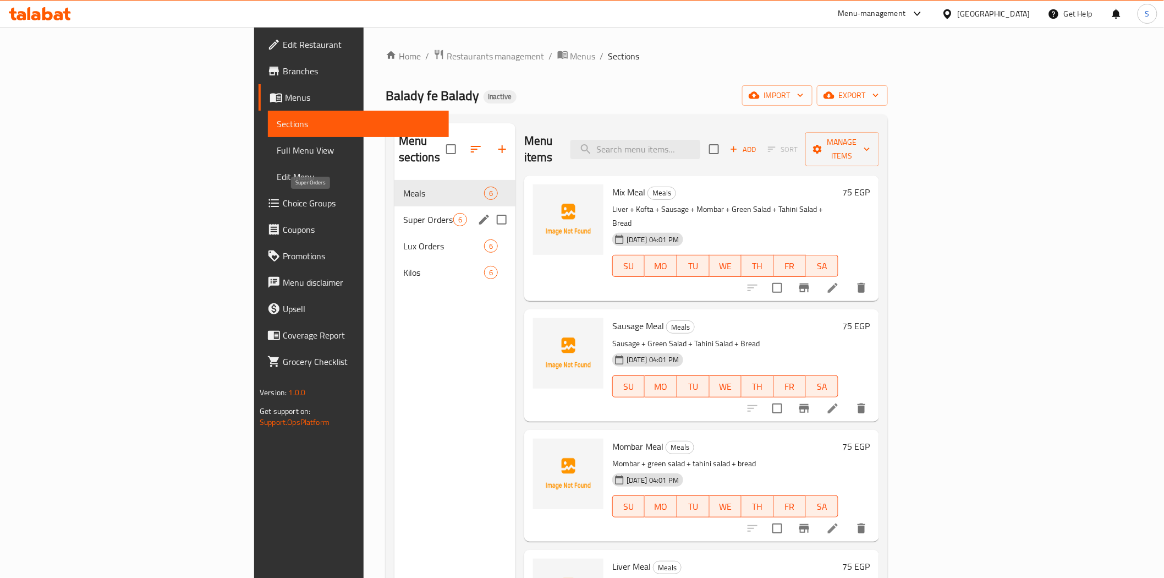
click at [403, 213] on span "Super Orders" at bounding box center [428, 219] width 50 height 13
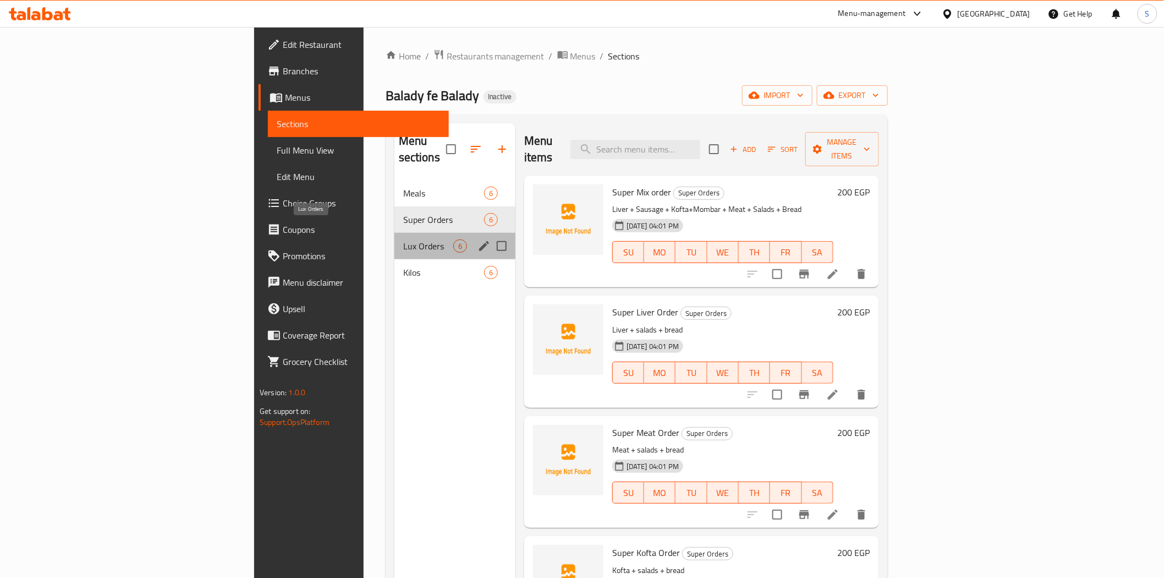
click at [403, 239] on span "Lux Orders" at bounding box center [428, 245] width 50 height 13
click at [403, 266] on span "Kilos" at bounding box center [428, 272] width 50 height 13
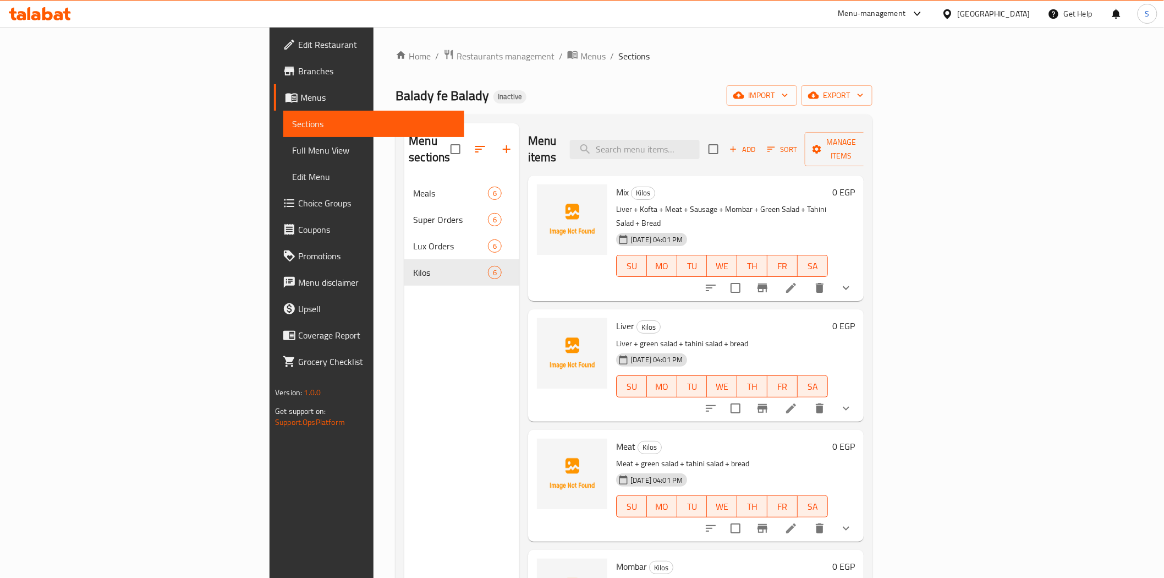
click at [578, 86] on div "Balady [PERSON_NAME] Inactive import export" at bounding box center [633, 95] width 476 height 20
click at [872, 103] on button "export" at bounding box center [836, 95] width 71 height 20
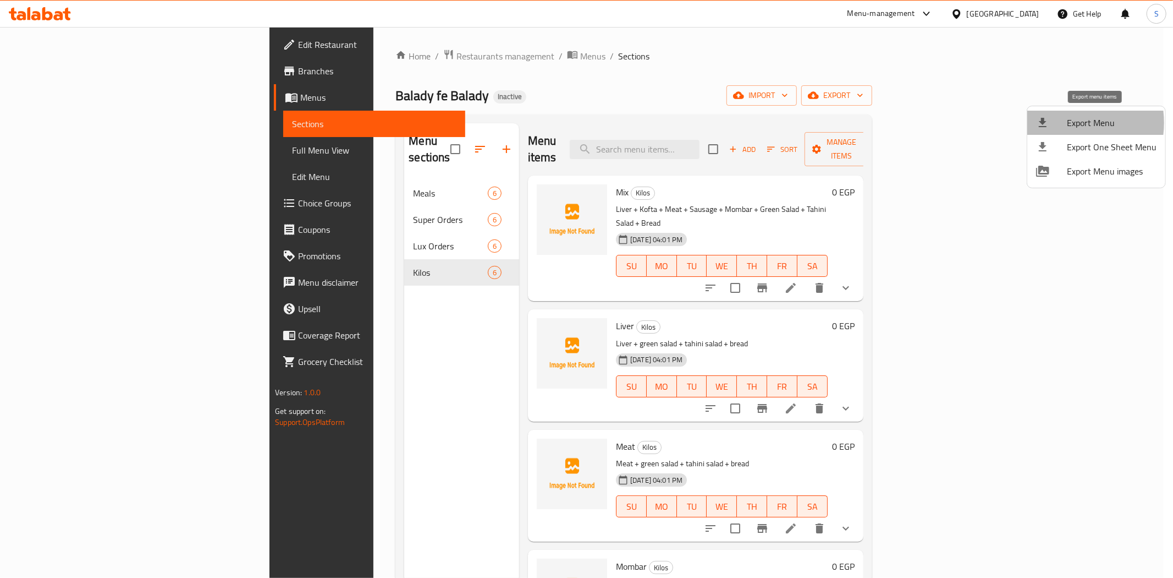
click at [1059, 123] on div at bounding box center [1051, 122] width 31 height 13
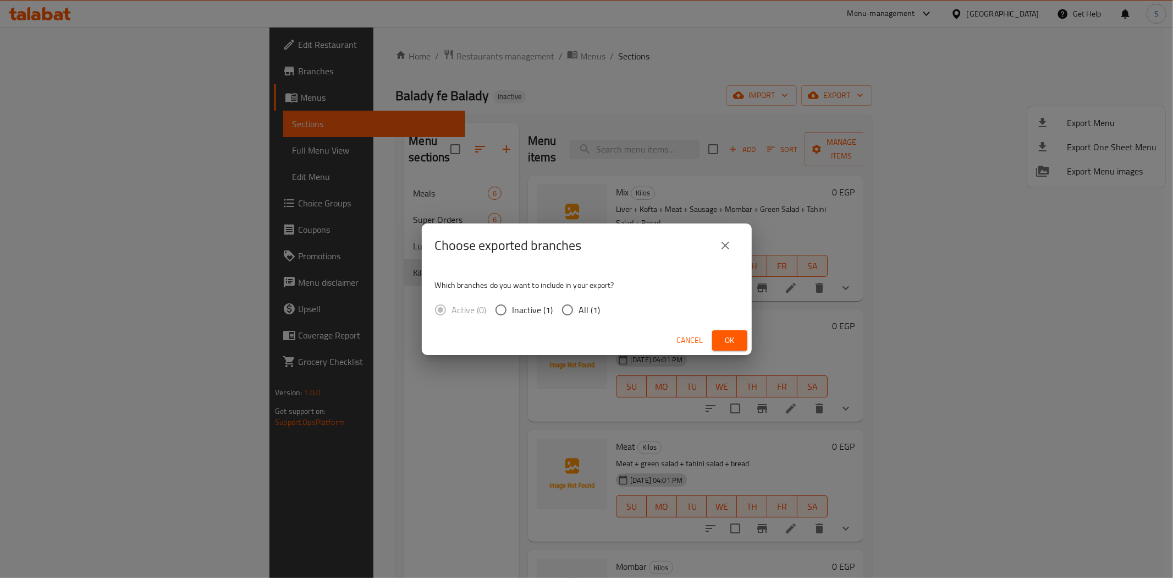
click at [585, 303] on span "All (1)" at bounding box center [589, 309] width 21 height 13
click at [567, 307] on input "All (1)" at bounding box center [567, 309] width 23 height 23
radio input "true"
click at [730, 343] on span "Ok" at bounding box center [730, 340] width 18 height 14
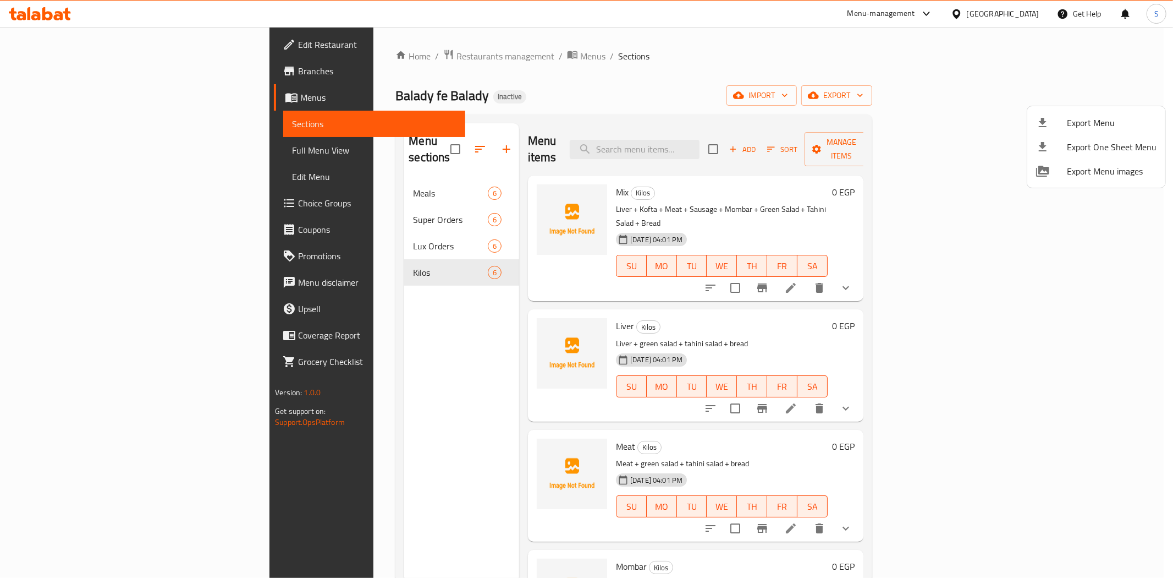
drag, startPoint x: 661, startPoint y: 17, endPoint x: 644, endPoint y: 17, distance: 17.1
click at [660, 17] on div at bounding box center [586, 289] width 1173 height 578
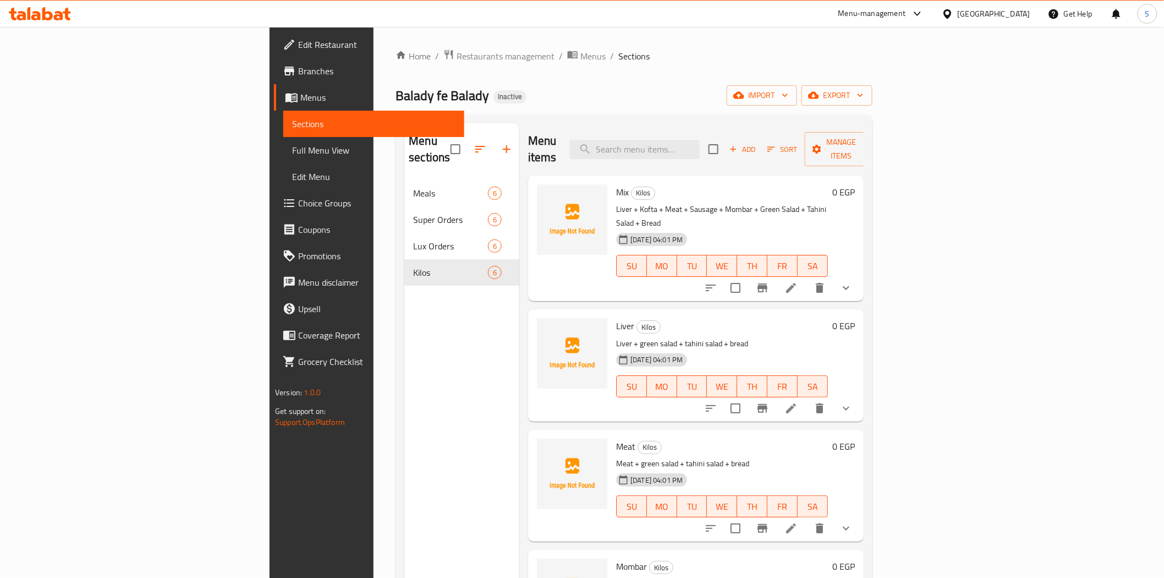
click at [292, 153] on span "Full Menu View" at bounding box center [373, 150] width 163 height 13
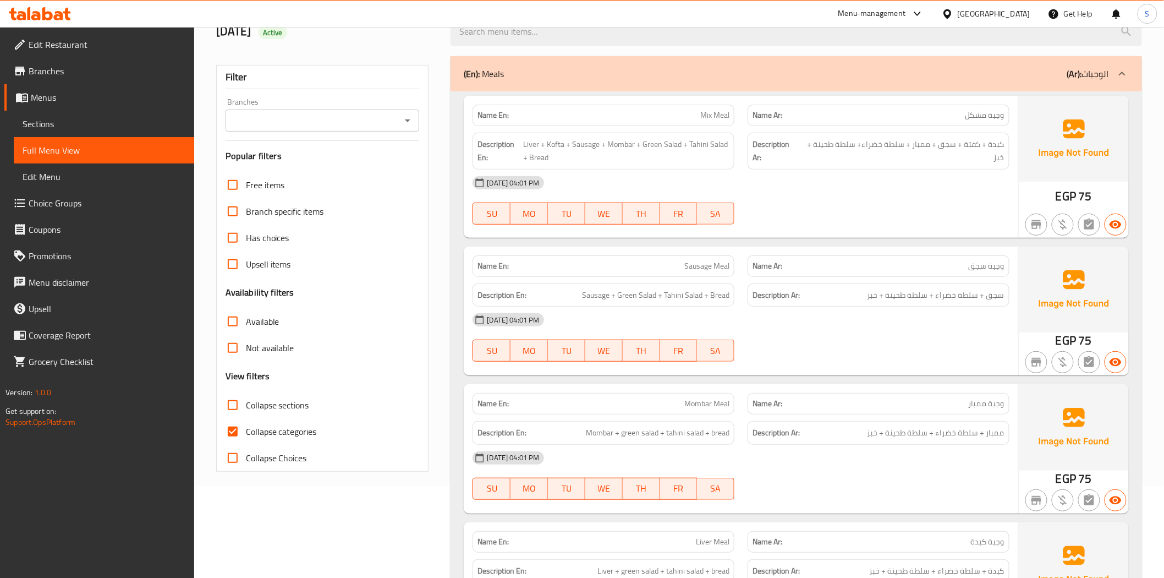
scroll to position [183, 0]
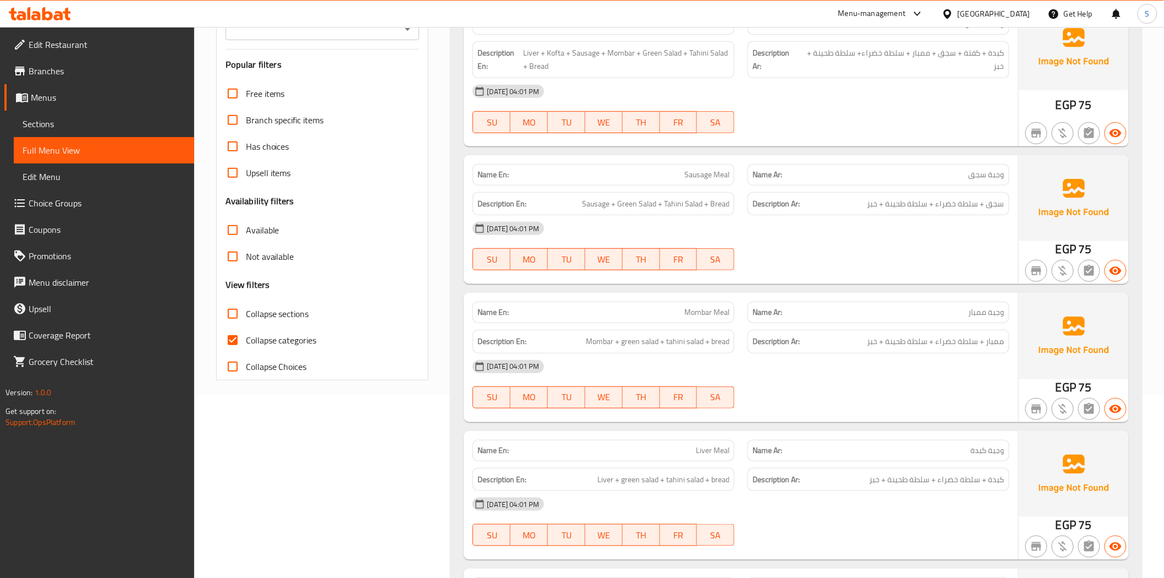
click at [248, 336] on span "Collapse categories" at bounding box center [281, 339] width 71 height 13
click at [246, 336] on input "Collapse categories" at bounding box center [232, 340] width 26 height 26
checkbox input "false"
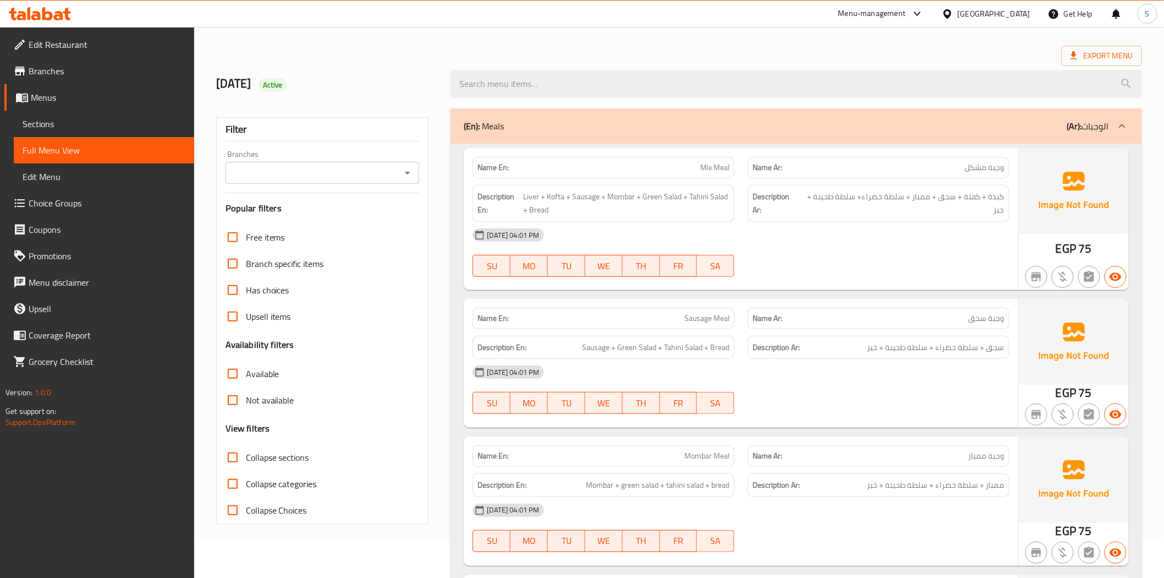
scroll to position [0, 0]
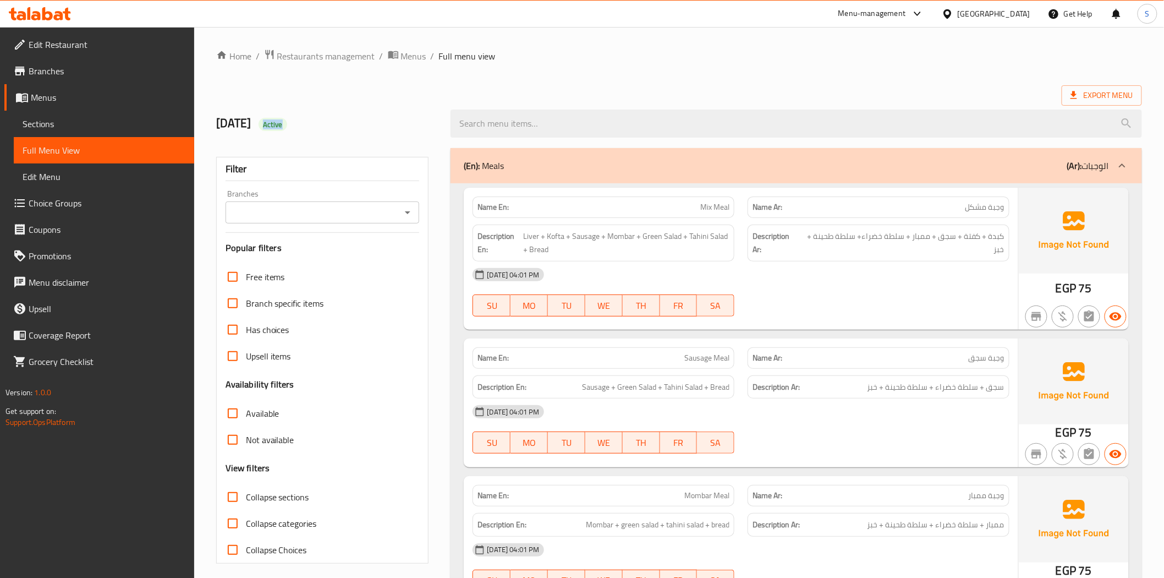
drag, startPoint x: 286, startPoint y: 120, endPoint x: 360, endPoint y: 120, distance: 73.7
click at [360, 120] on h2 "[DATE] Active" at bounding box center [327, 123] width 222 height 17
copy span "Active"
